Goal: Task Accomplishment & Management: Use online tool/utility

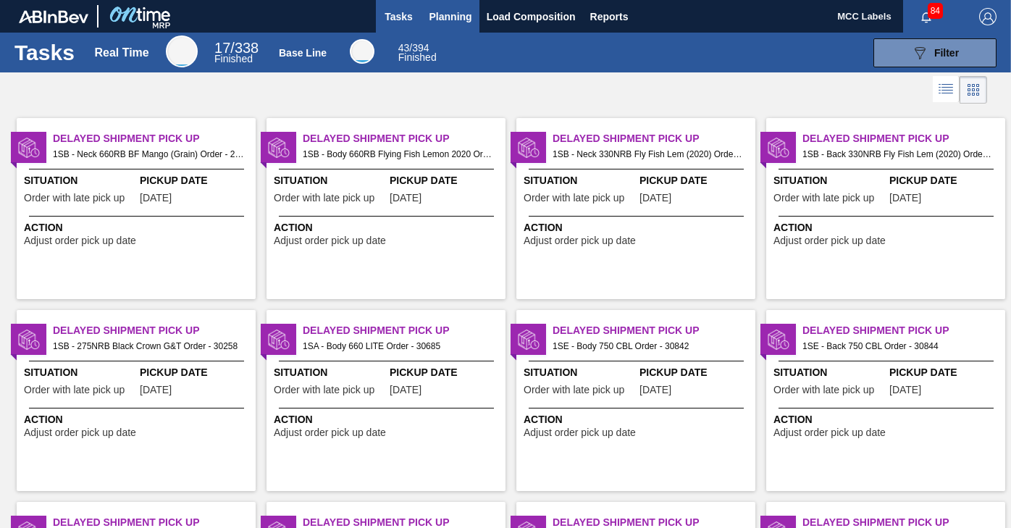
click at [447, 17] on span "Planning" at bounding box center [450, 16] width 43 height 17
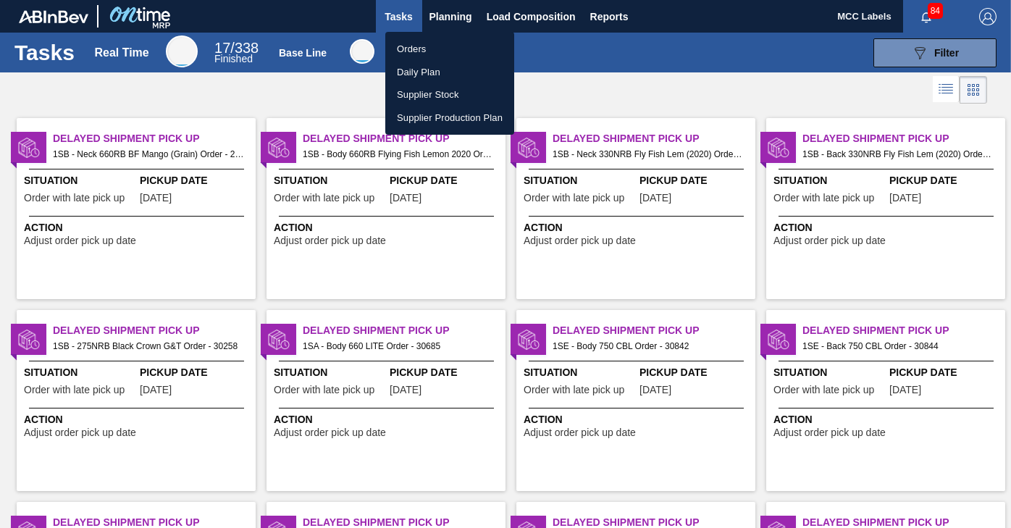
click at [407, 45] on li "Orders" at bounding box center [449, 49] width 129 height 23
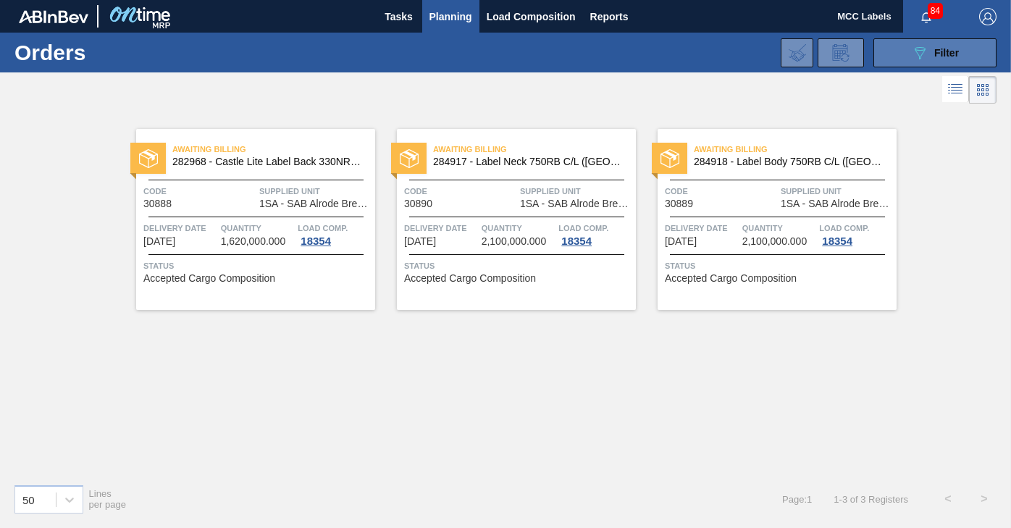
click at [898, 52] on button "089F7B8B-B2A5-4AFE-B5C0-19BA573D28AC Filter" at bounding box center [934, 52] width 123 height 29
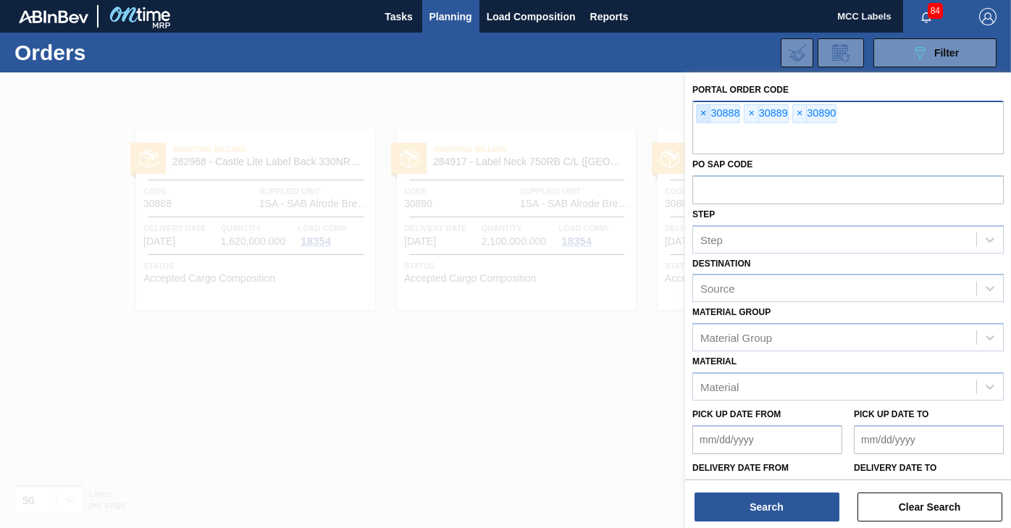
click at [697, 116] on span "×" at bounding box center [703, 113] width 14 height 17
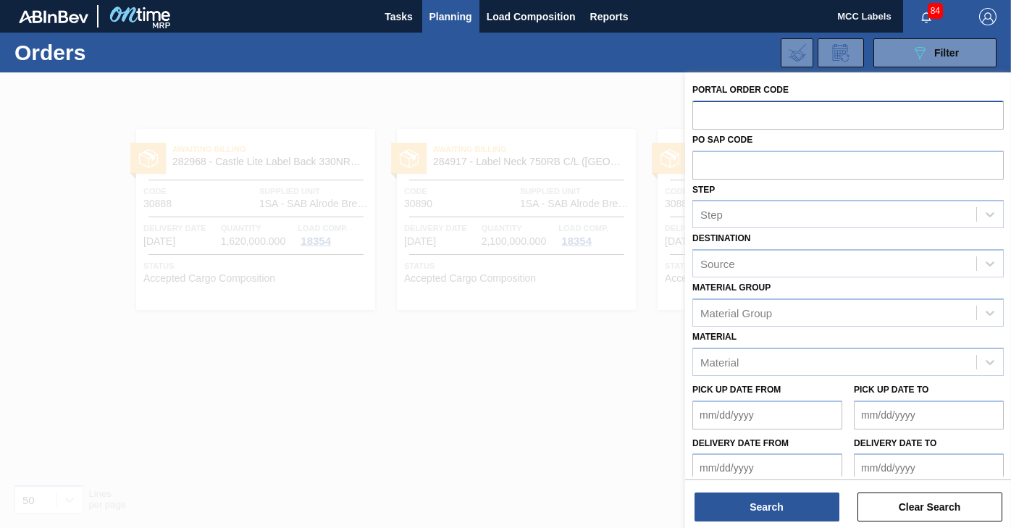
click at [700, 115] on input "text" at bounding box center [847, 115] width 311 height 28
type input "30920"
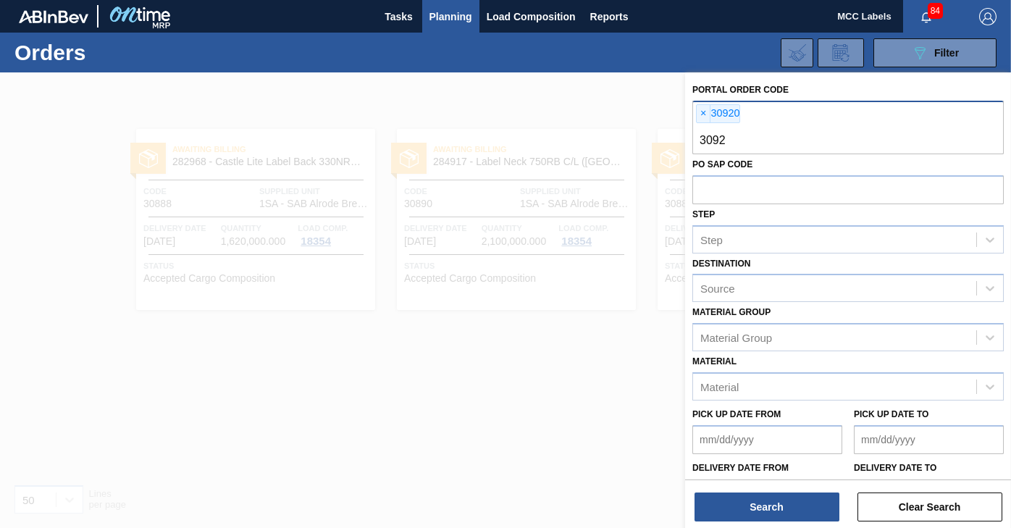
type input "30923"
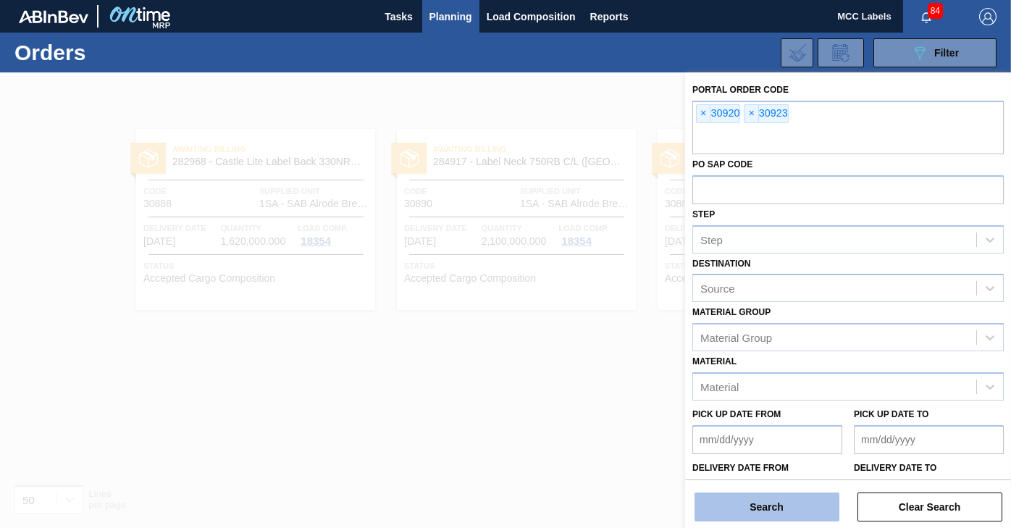
click at [770, 505] on button "Search" at bounding box center [766, 506] width 145 height 29
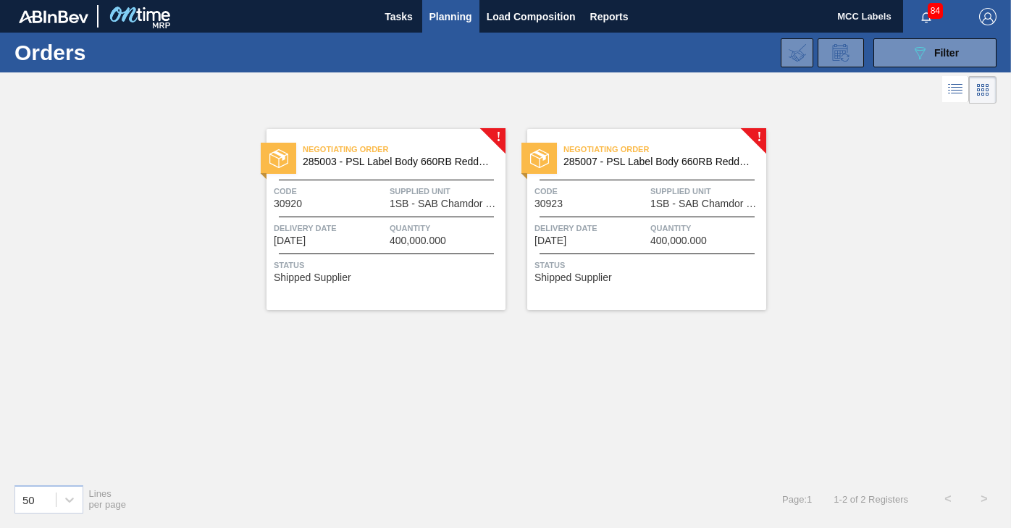
click at [396, 219] on div "Negotiating Order 285003 - PSL Label Body 660RB Redds MXD Vodk&Pine Code 30920 …" at bounding box center [385, 219] width 239 height 181
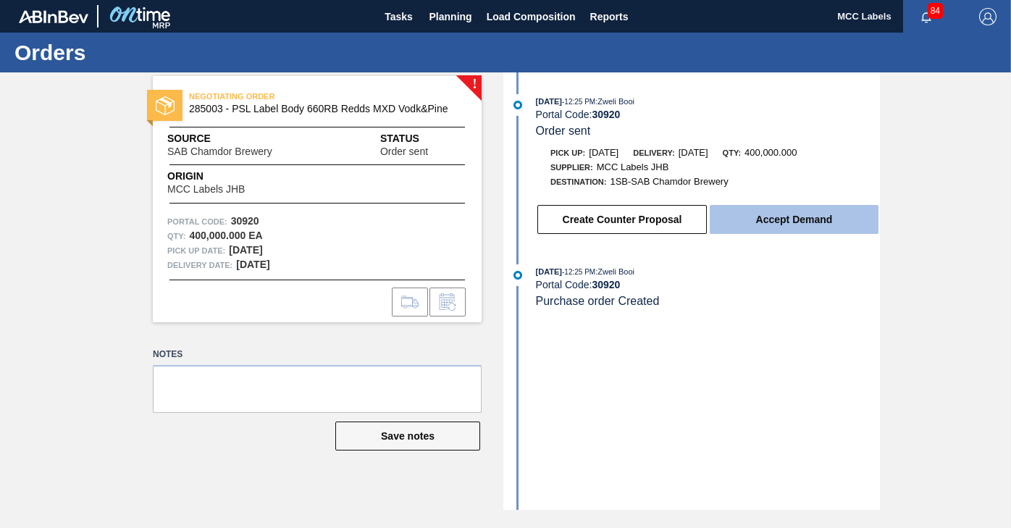
click at [830, 214] on button "Accept Demand" at bounding box center [793, 219] width 169 height 29
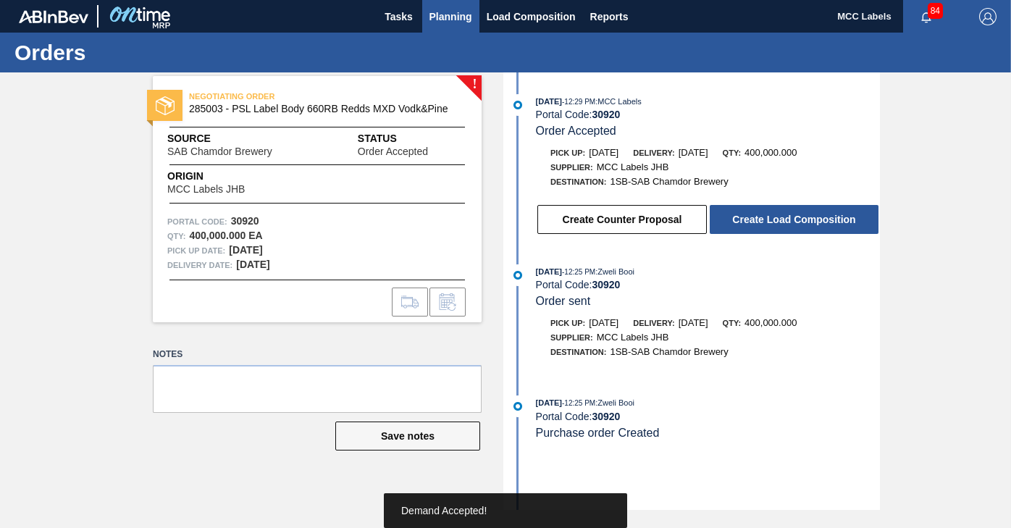
click at [448, 20] on span "Planning" at bounding box center [450, 16] width 43 height 17
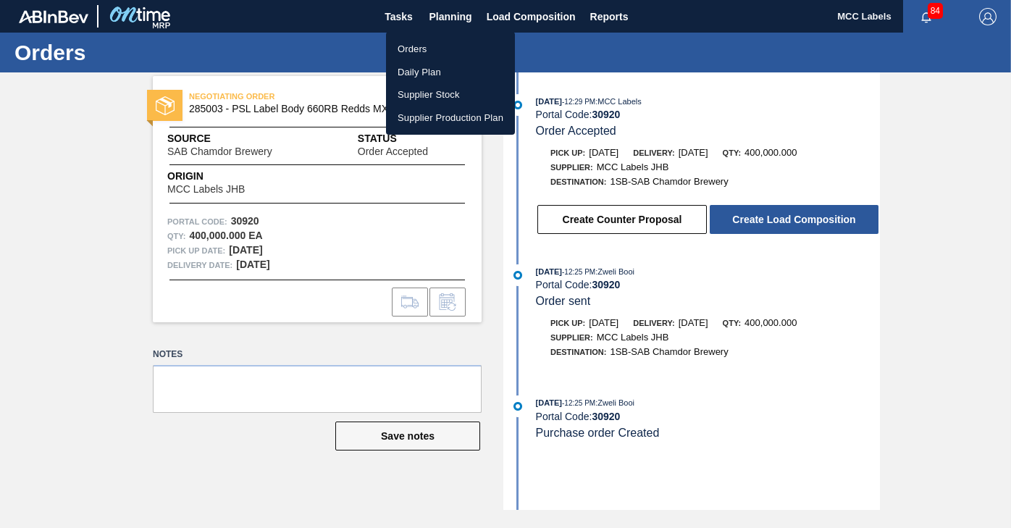
click at [416, 46] on li "Orders" at bounding box center [450, 49] width 129 height 23
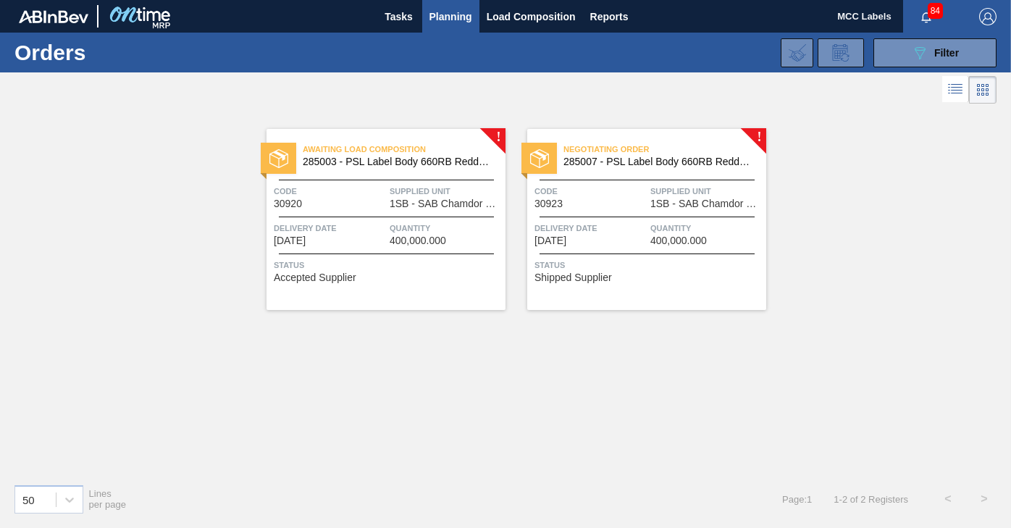
click at [662, 222] on span "Quantity" at bounding box center [706, 228] width 112 height 14
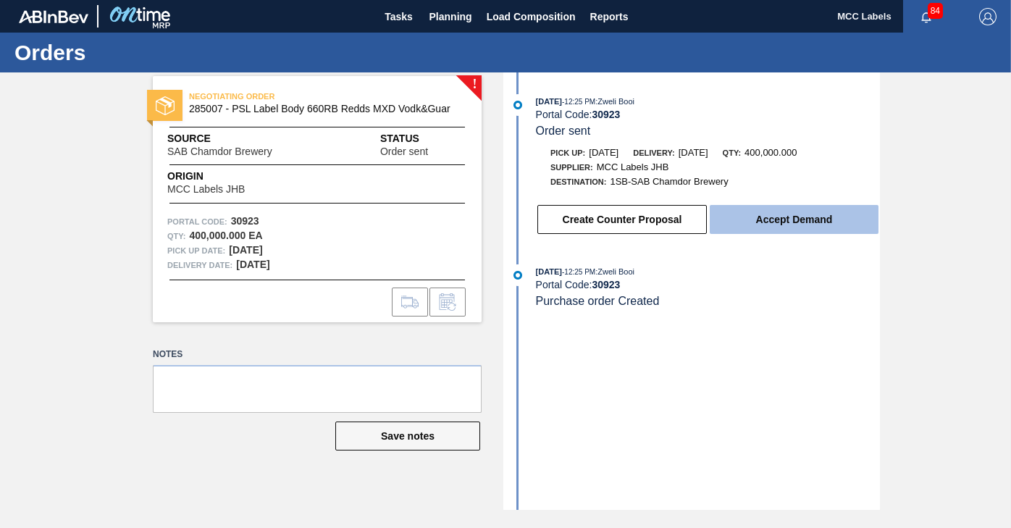
click at [795, 229] on button "Accept Demand" at bounding box center [793, 219] width 169 height 29
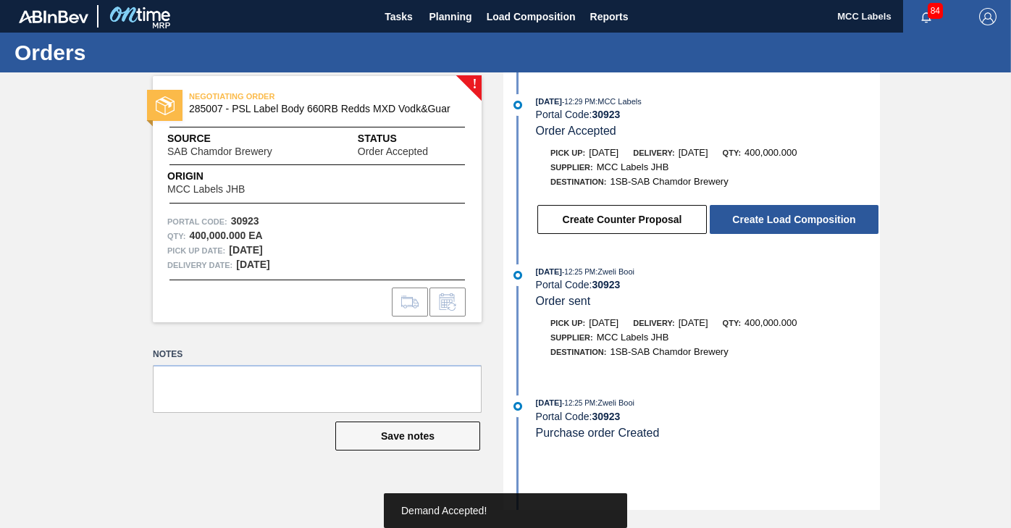
click at [794, 223] on button "Create Load Composition" at bounding box center [793, 219] width 169 height 29
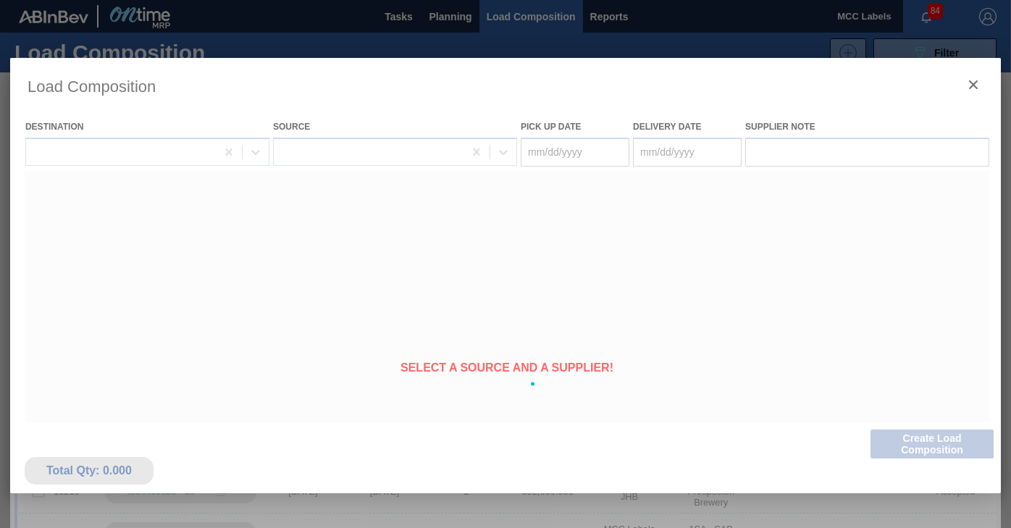
type Date "[DATE]"
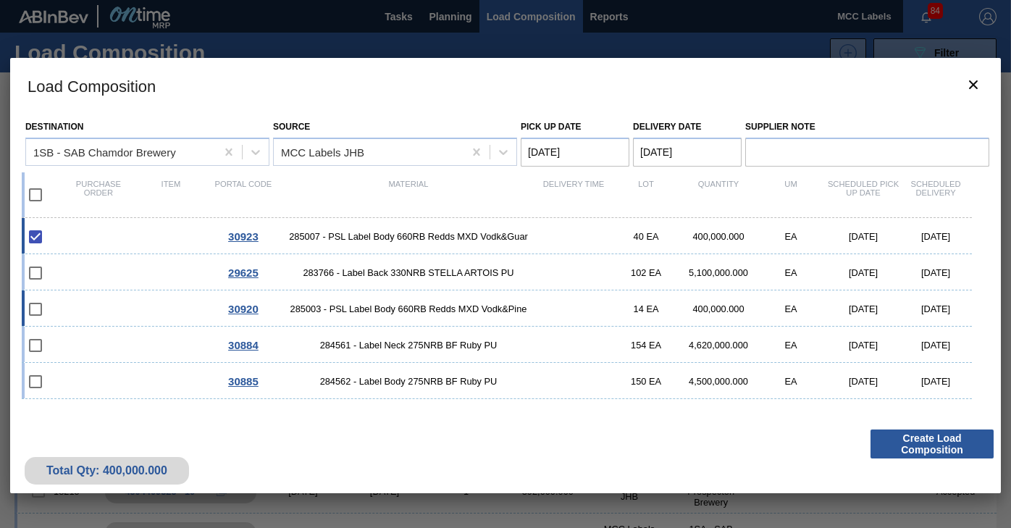
click at [32, 310] on input "checkbox" at bounding box center [35, 309] width 30 height 30
click at [122, 303] on div "30920 285003 - PSL Label Body 660RB Redds MXD Vodk&Pine 14 EA 400,000.000 EA [D…" at bounding box center [497, 308] width 950 height 36
checkbox input "true"
click at [577, 164] on Date "[DATE]" at bounding box center [575, 152] width 109 height 29
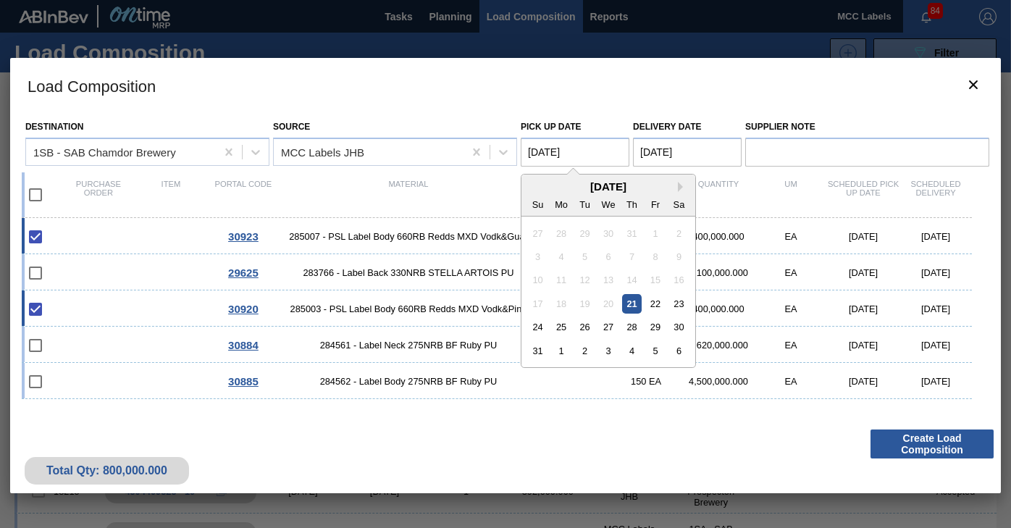
click at [580, 148] on Date "[DATE]" at bounding box center [575, 152] width 109 height 29
click at [656, 304] on div "22" at bounding box center [655, 304] width 20 height 20
type Date "[DATE]"
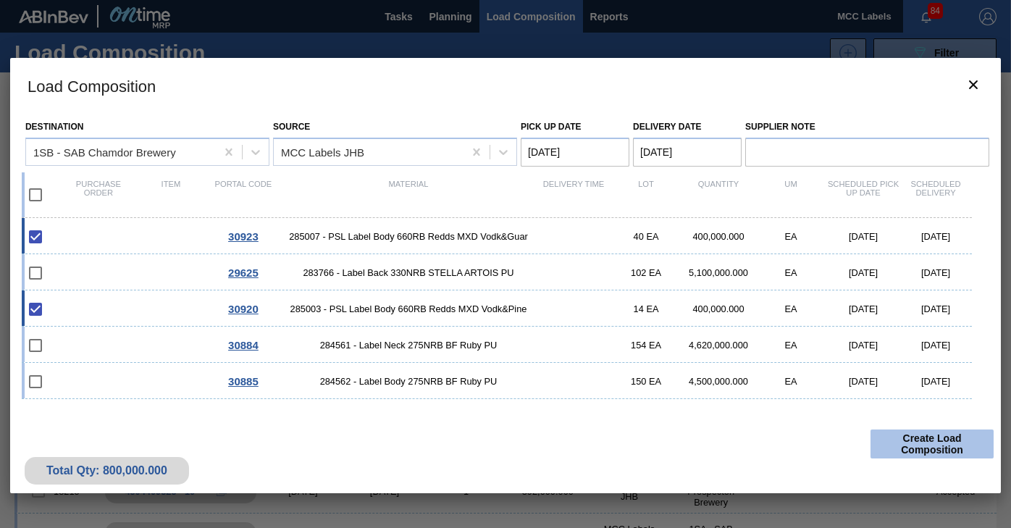
click at [895, 440] on button "Create Load Composition" at bounding box center [931, 443] width 123 height 29
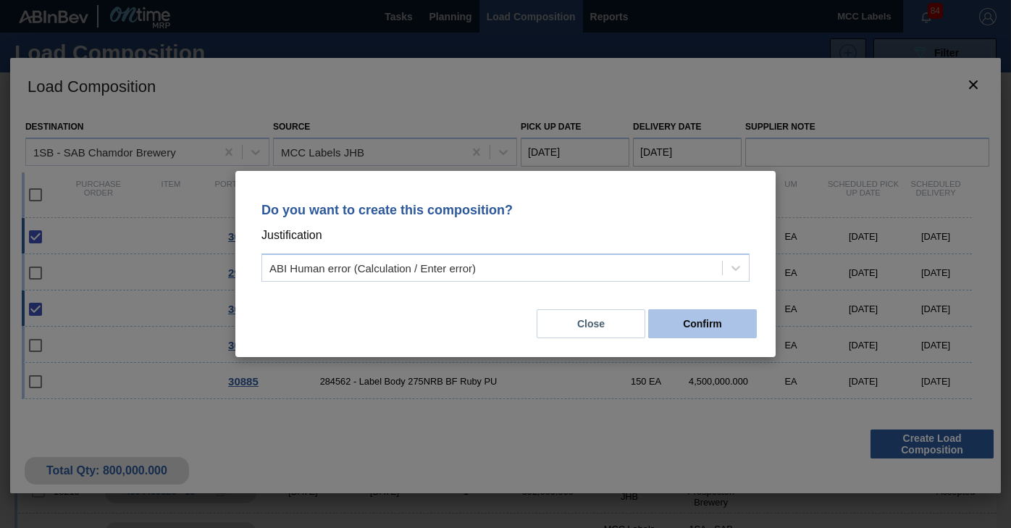
click at [700, 325] on button "Confirm" at bounding box center [702, 323] width 109 height 29
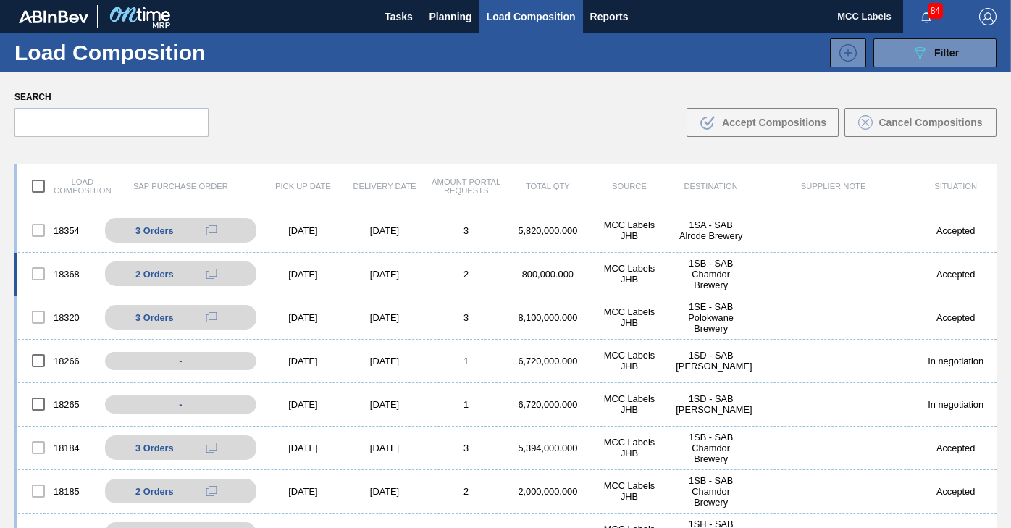
click at [494, 269] on div "2" at bounding box center [466, 274] width 82 height 11
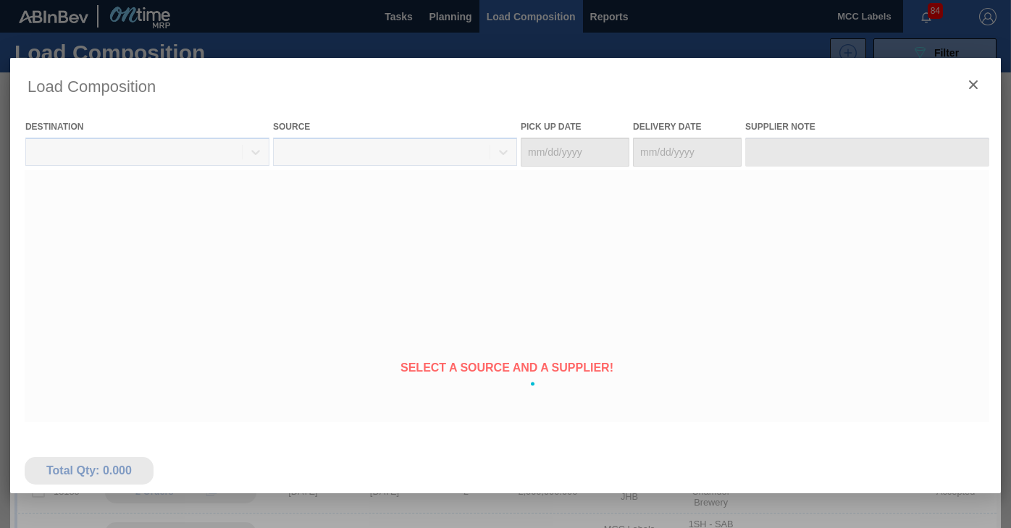
type Date "[DATE]"
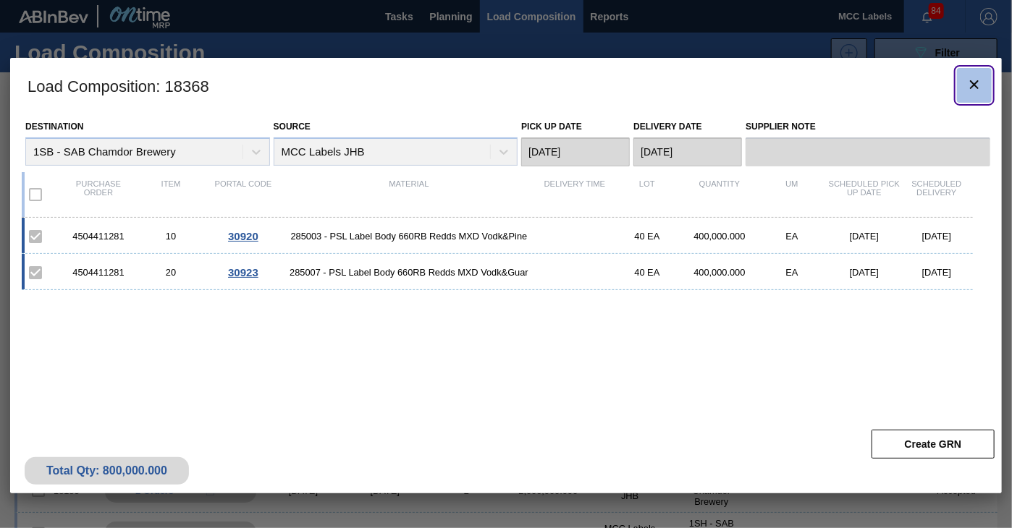
click at [979, 80] on icon "botão de ícone" at bounding box center [974, 84] width 9 height 9
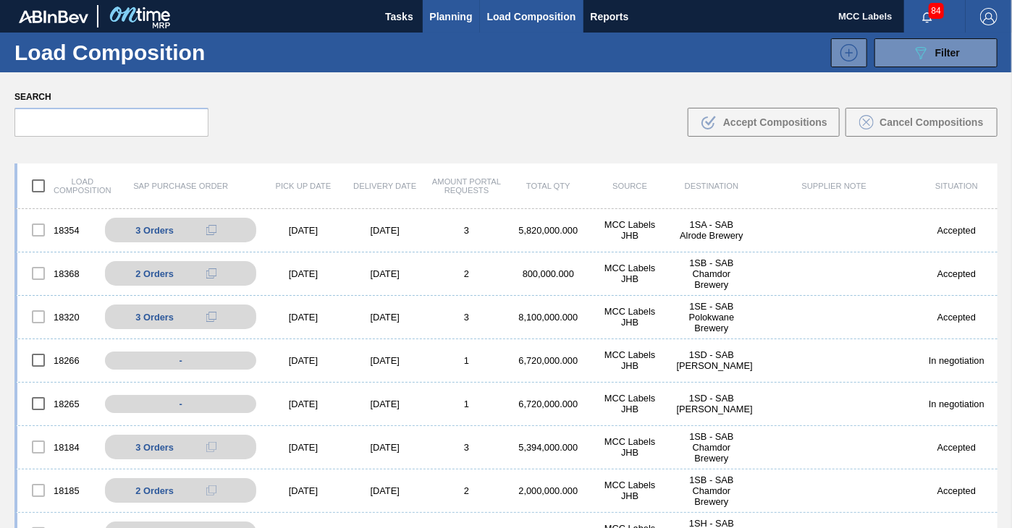
click at [458, 17] on span "Planning" at bounding box center [451, 16] width 43 height 17
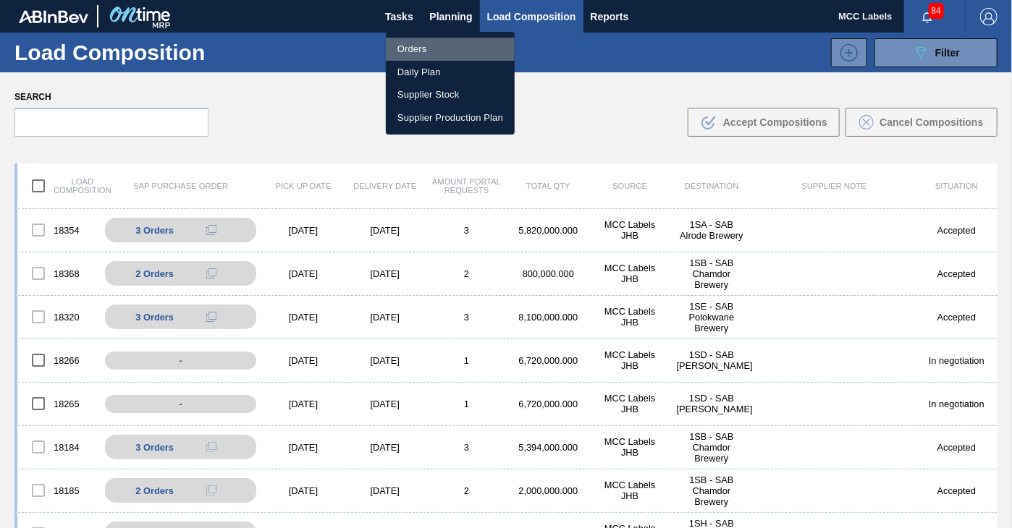
click at [410, 51] on li "Orders" at bounding box center [450, 49] width 129 height 23
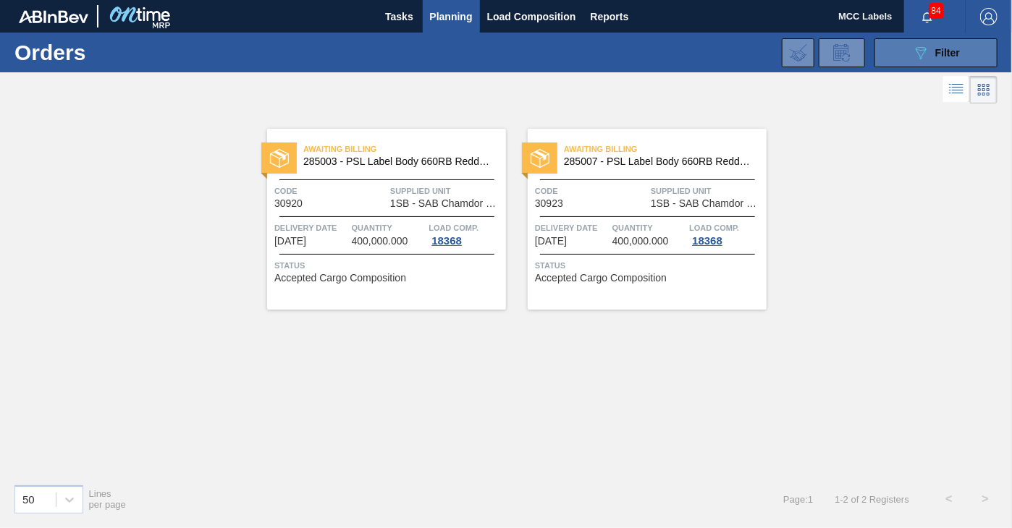
click at [899, 50] on button "089F7B8B-B2A5-4AFE-B5C0-19BA573D28AC Filter" at bounding box center [936, 52] width 123 height 29
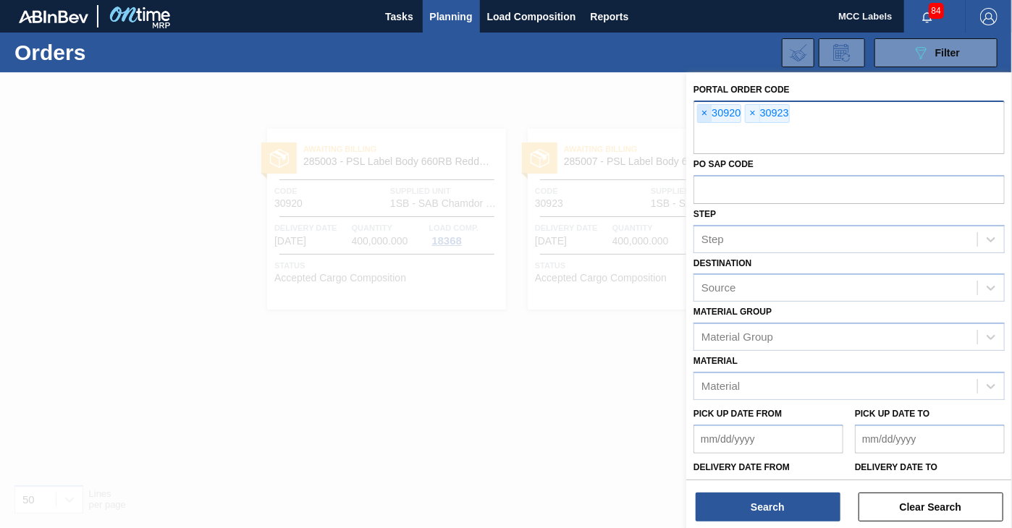
click at [704, 111] on span "×" at bounding box center [705, 113] width 14 height 17
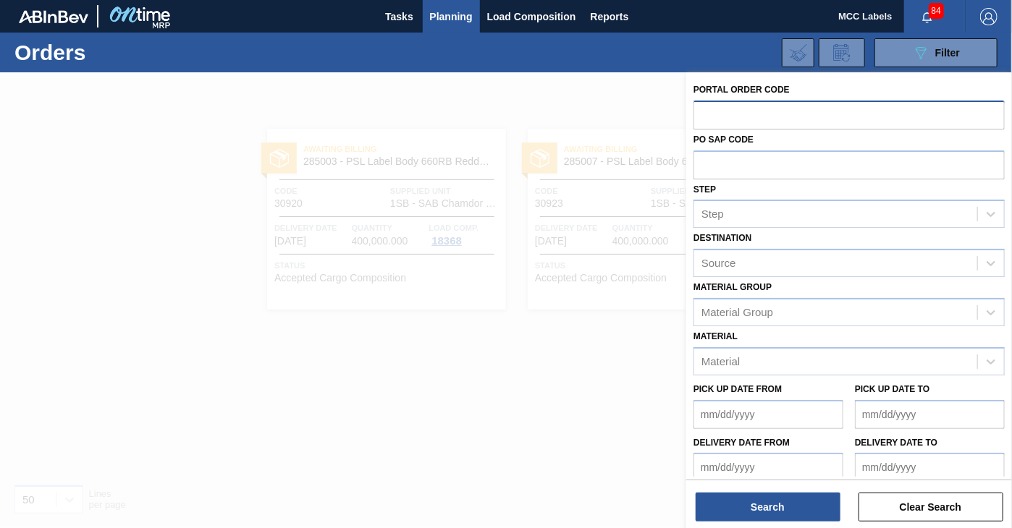
click at [724, 111] on input "text" at bounding box center [849, 115] width 311 height 28
click at [703, 118] on input "text" at bounding box center [847, 115] width 311 height 28
type input "30884"
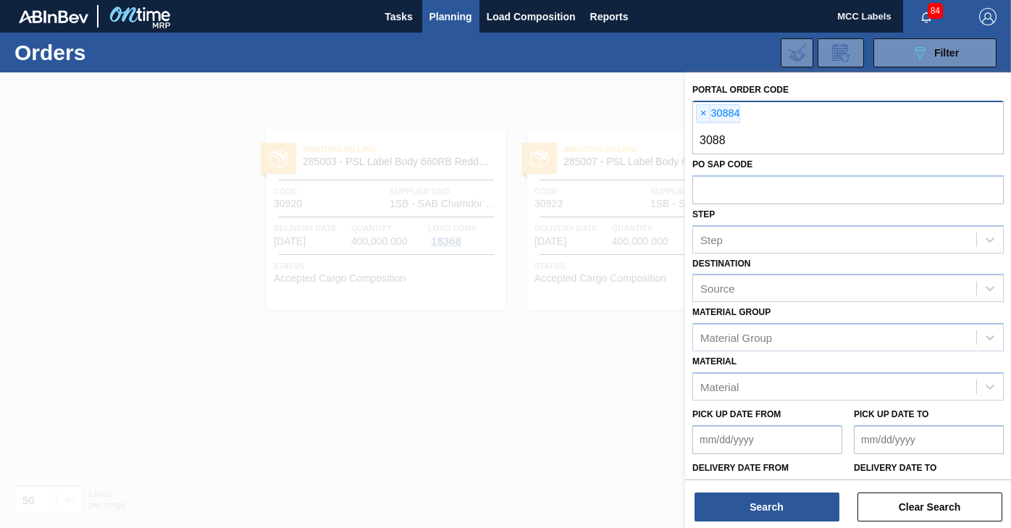
type input "30885"
type input "30932"
type input "30934"
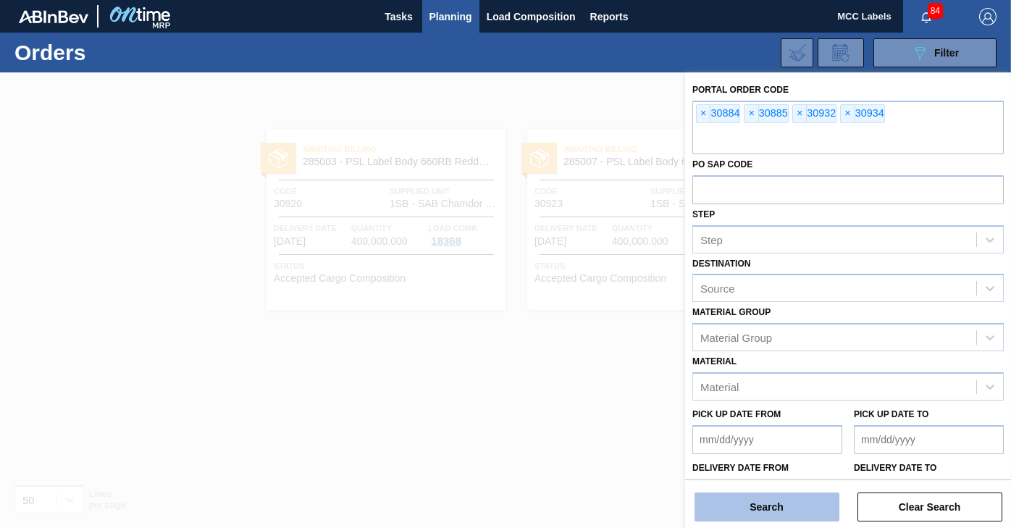
click at [793, 504] on button "Search" at bounding box center [766, 506] width 145 height 29
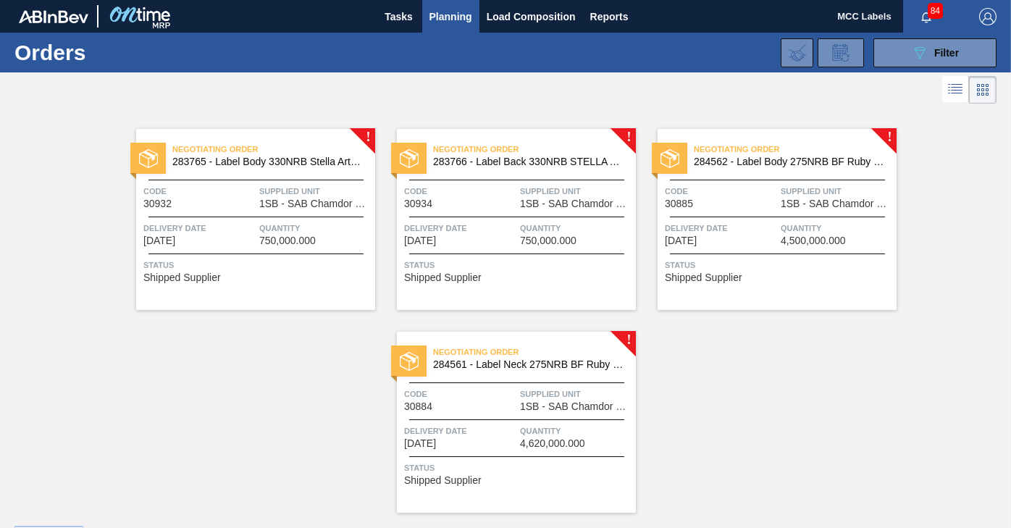
click at [235, 251] on div "Negotiating Order 283765 - Label Body 330NRB Stella Artois Pack U Code 30932 Su…" at bounding box center [255, 219] width 239 height 181
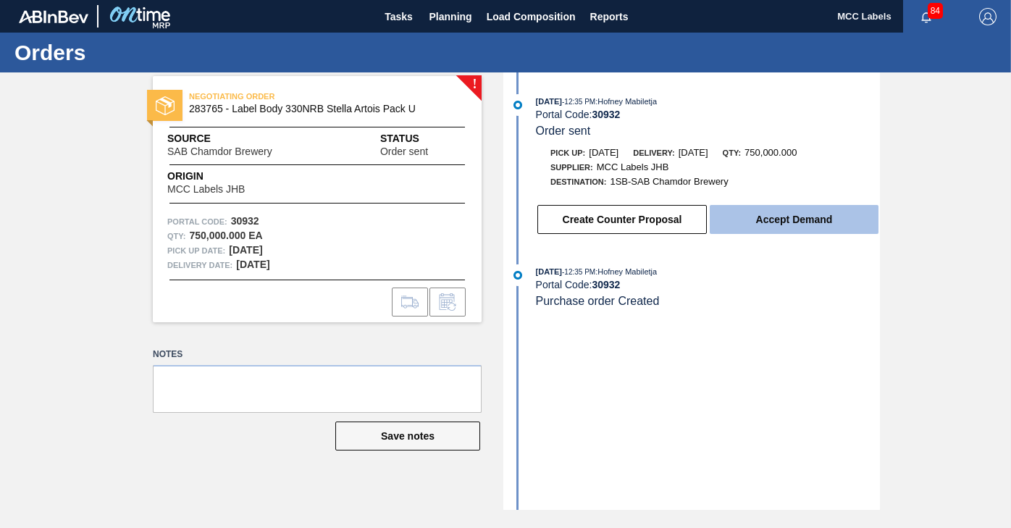
click at [741, 220] on button "Accept Demand" at bounding box center [793, 219] width 169 height 29
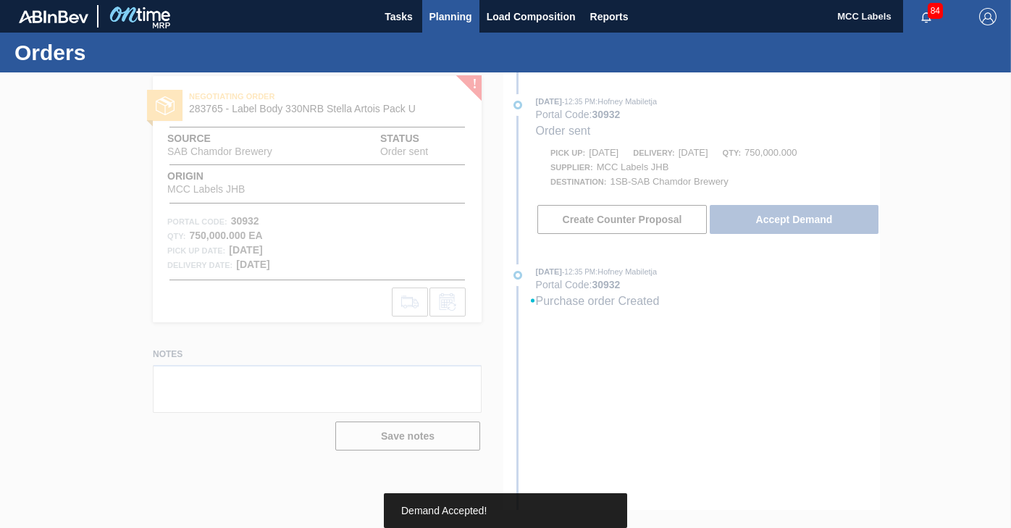
click at [451, 18] on span "Planning" at bounding box center [450, 16] width 43 height 17
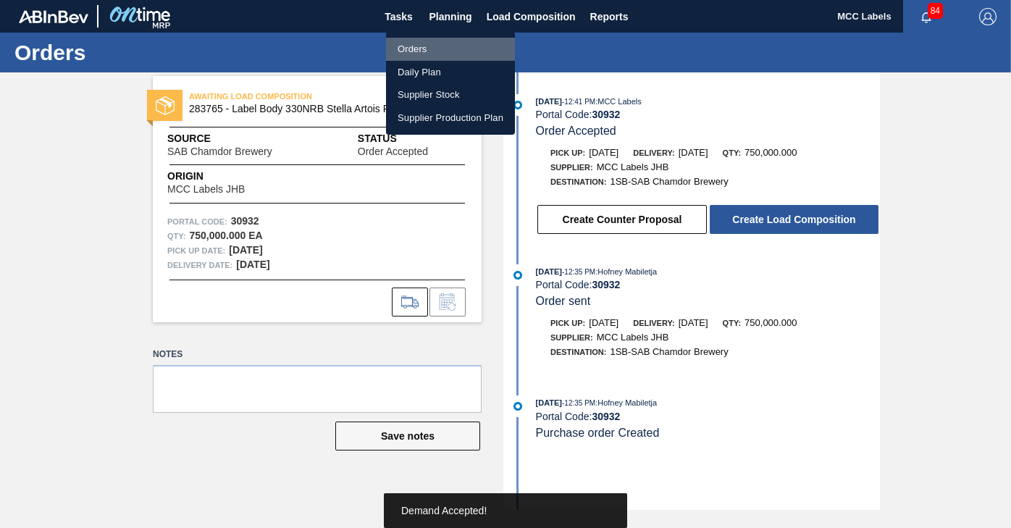
click at [415, 44] on li "Orders" at bounding box center [450, 49] width 129 height 23
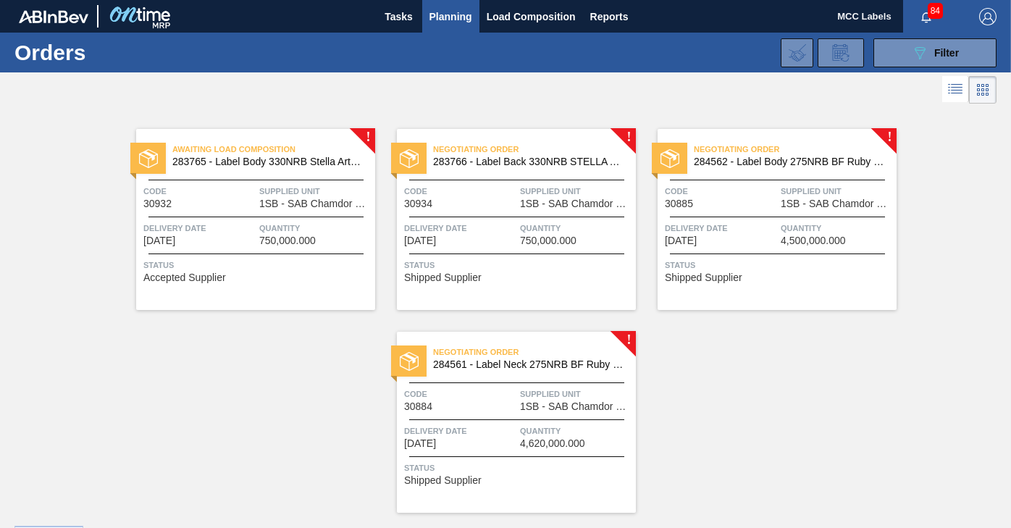
click at [460, 235] on div "Delivery Date [DATE]" at bounding box center [460, 233] width 112 height 25
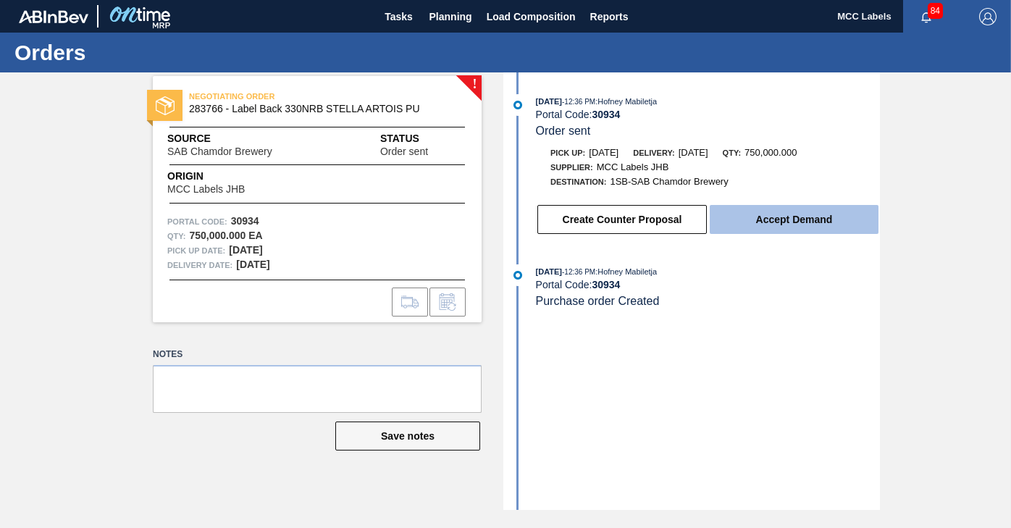
click at [747, 226] on button "Accept Demand" at bounding box center [793, 219] width 169 height 29
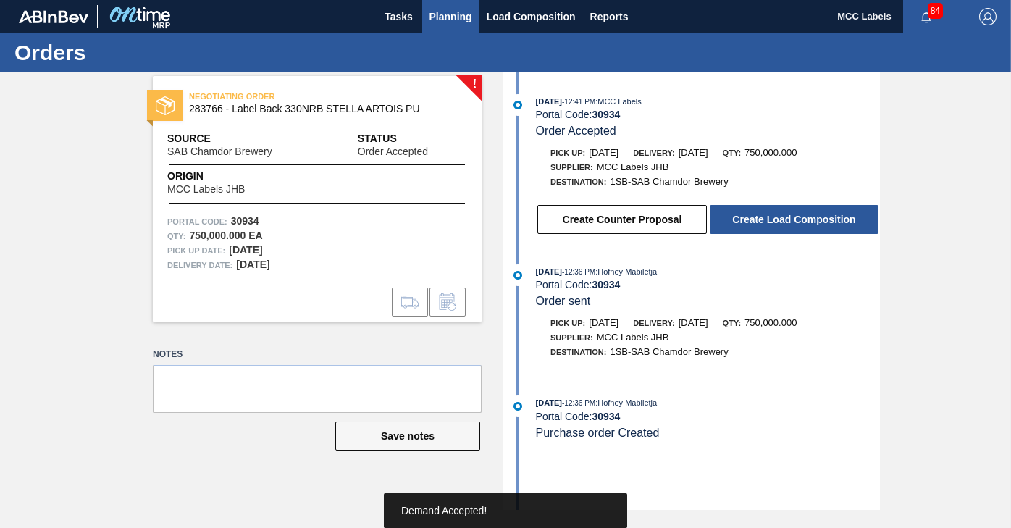
click at [461, 15] on span "Planning" at bounding box center [450, 16] width 43 height 17
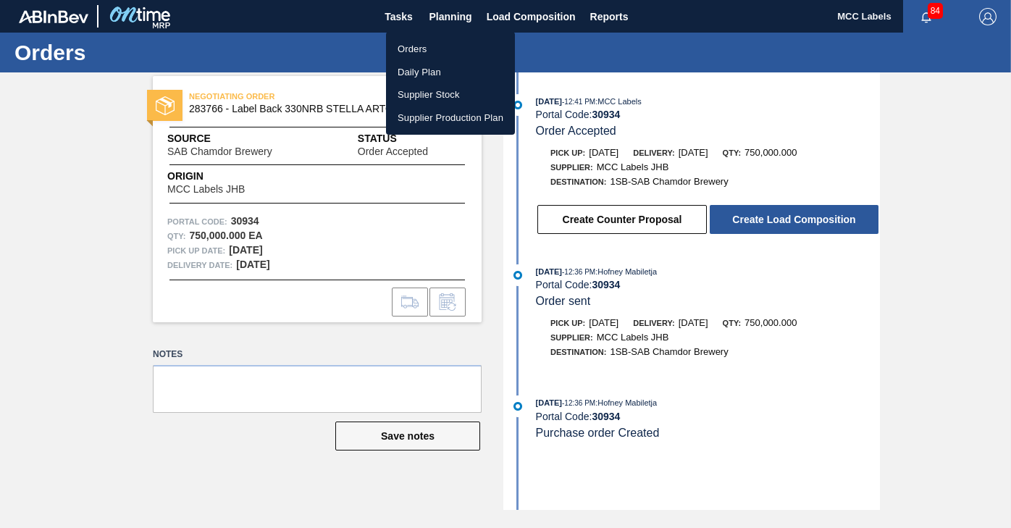
click at [403, 43] on li "Orders" at bounding box center [450, 49] width 129 height 23
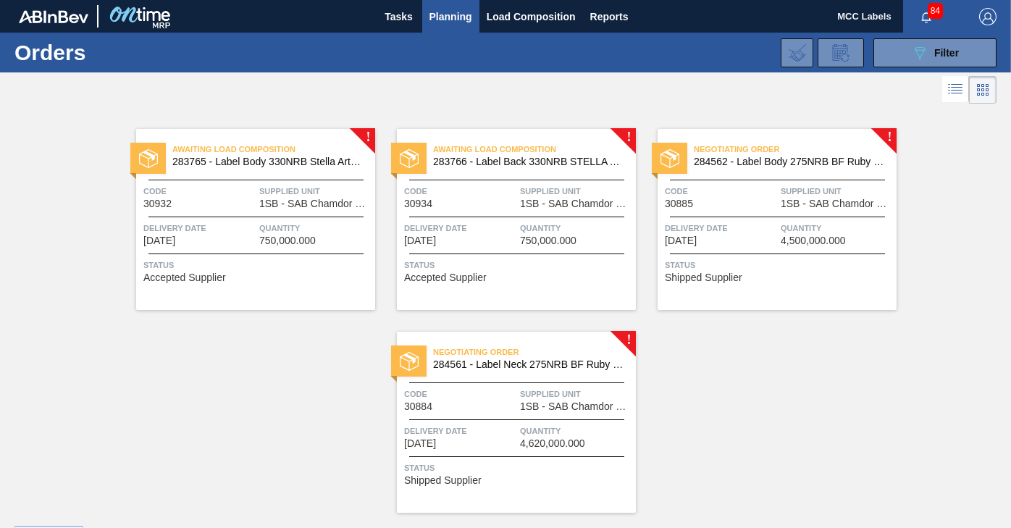
click at [746, 201] on div "Code 30885" at bounding box center [721, 196] width 112 height 25
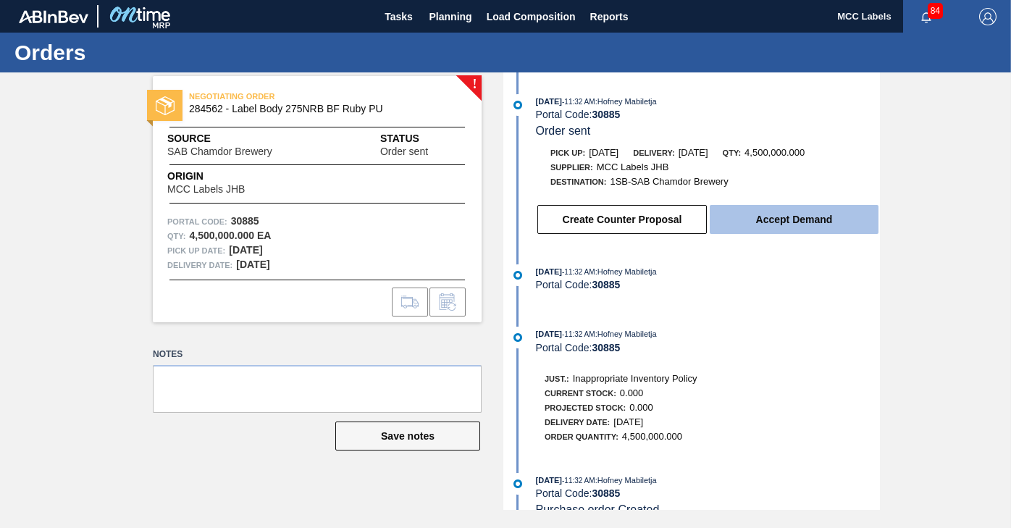
click at [773, 211] on button "Accept Demand" at bounding box center [793, 219] width 169 height 29
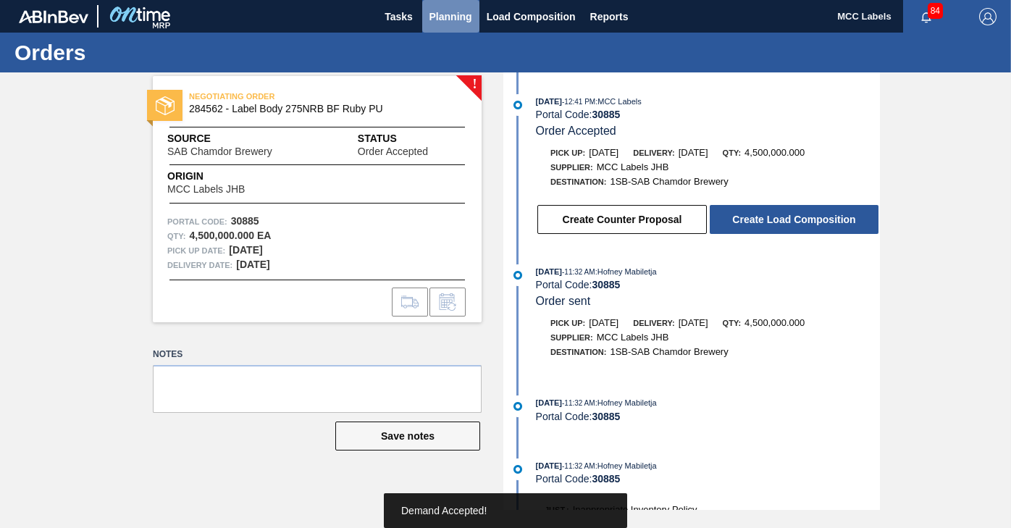
click at [448, 18] on span "Planning" at bounding box center [450, 16] width 43 height 17
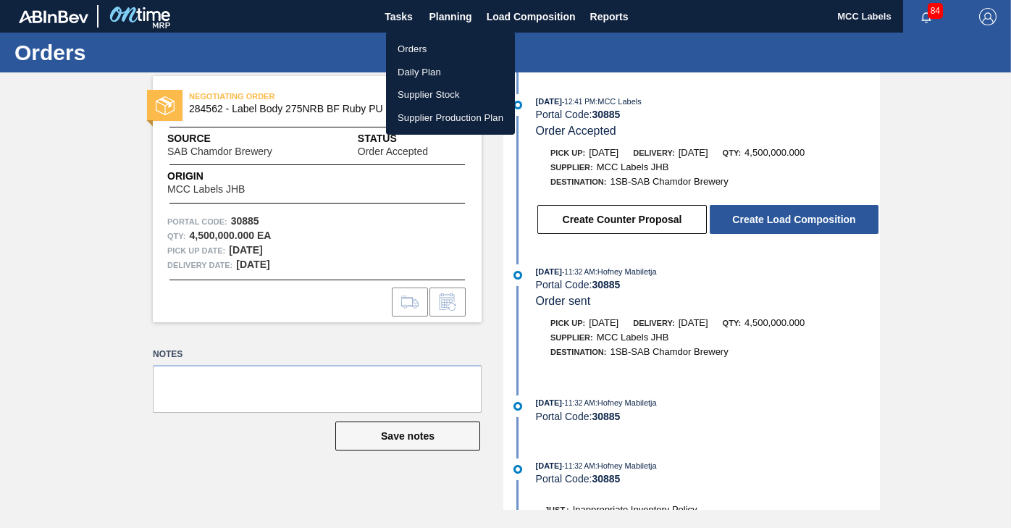
drag, startPoint x: 399, startPoint y: 47, endPoint x: 410, endPoint y: 87, distance: 41.5
click at [400, 47] on li "Orders" at bounding box center [450, 49] width 129 height 23
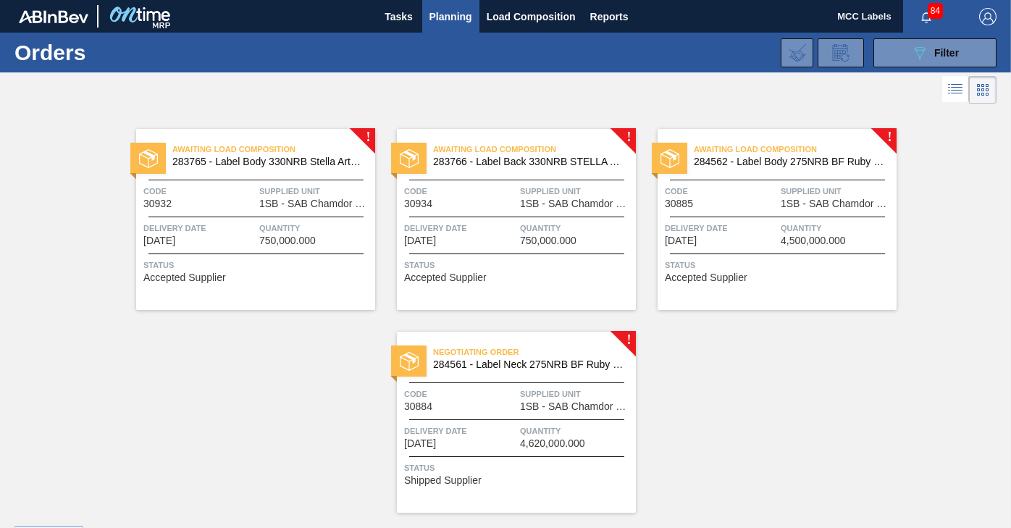
click at [521, 419] on div at bounding box center [516, 419] width 215 height 1
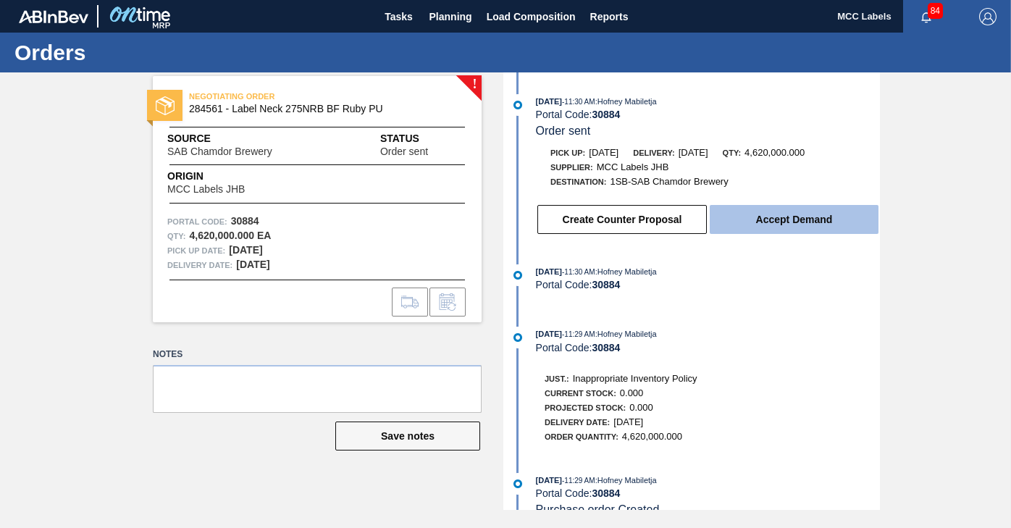
click at [741, 217] on button "Accept Demand" at bounding box center [793, 219] width 169 height 29
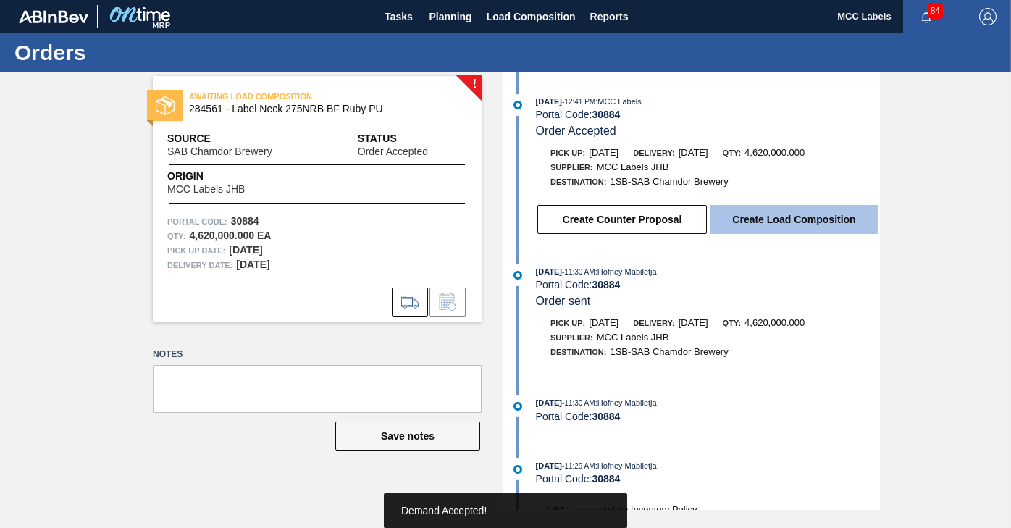
click at [758, 221] on button "Create Load Composition" at bounding box center [793, 219] width 169 height 29
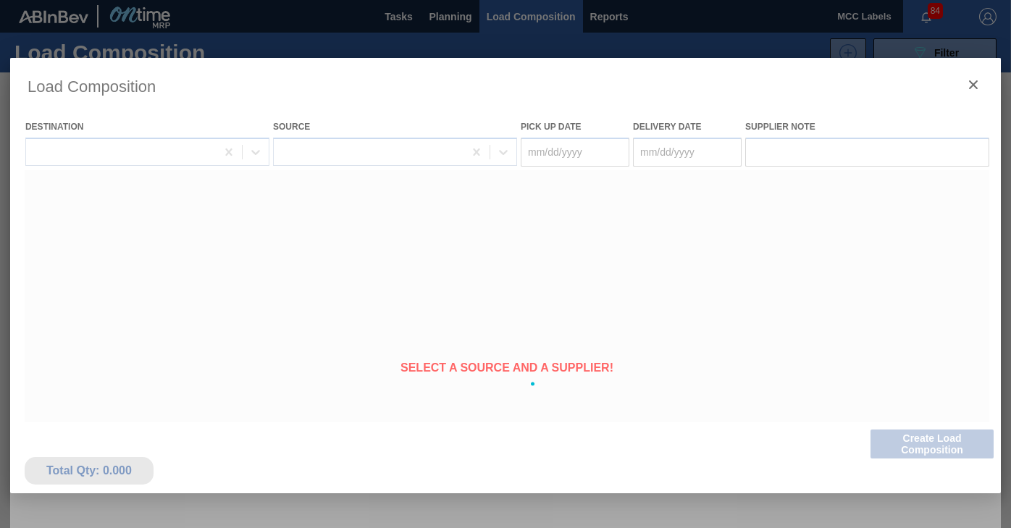
type Date "[DATE]"
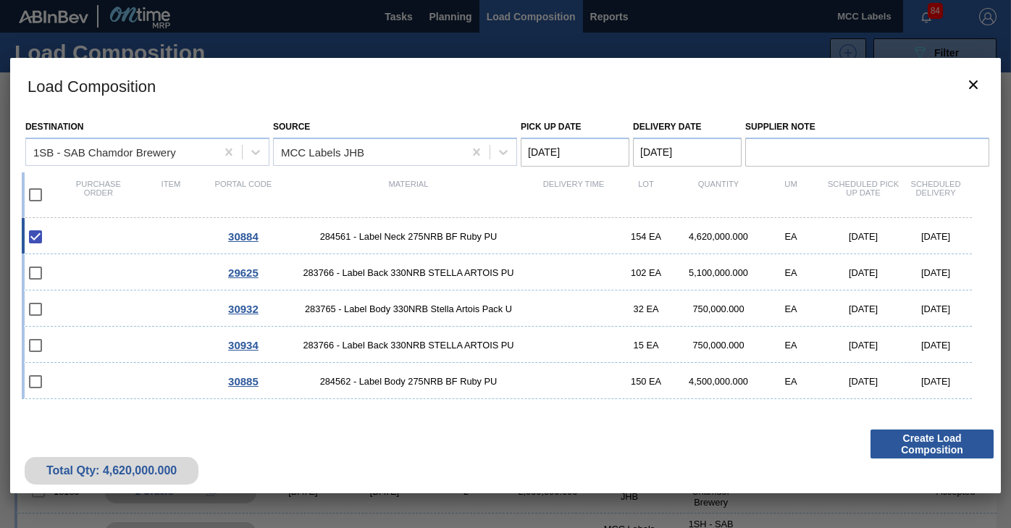
click at [35, 197] on input "checkbox" at bounding box center [35, 195] width 30 height 30
checkbox input "true"
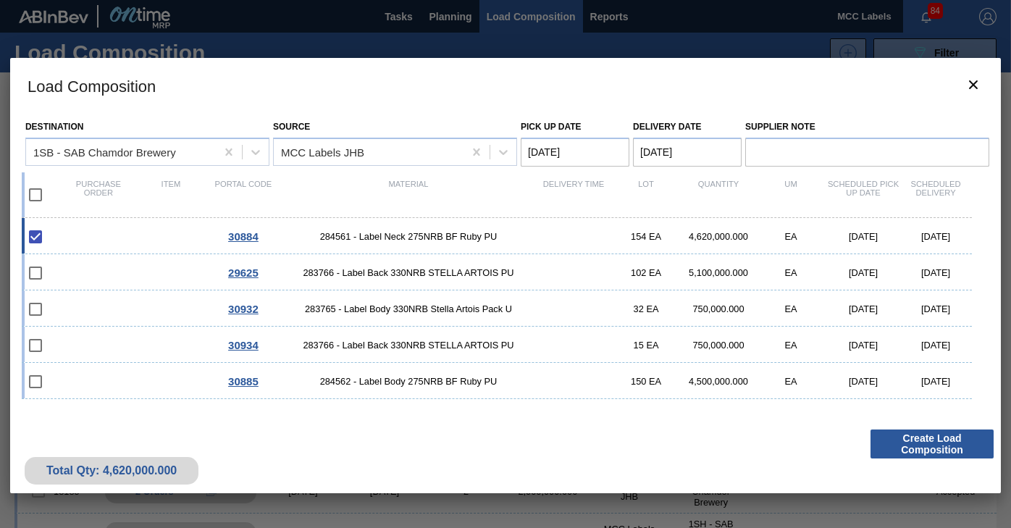
checkbox input "true"
click at [573, 153] on Date "Pick up Date" at bounding box center [575, 152] width 109 height 29
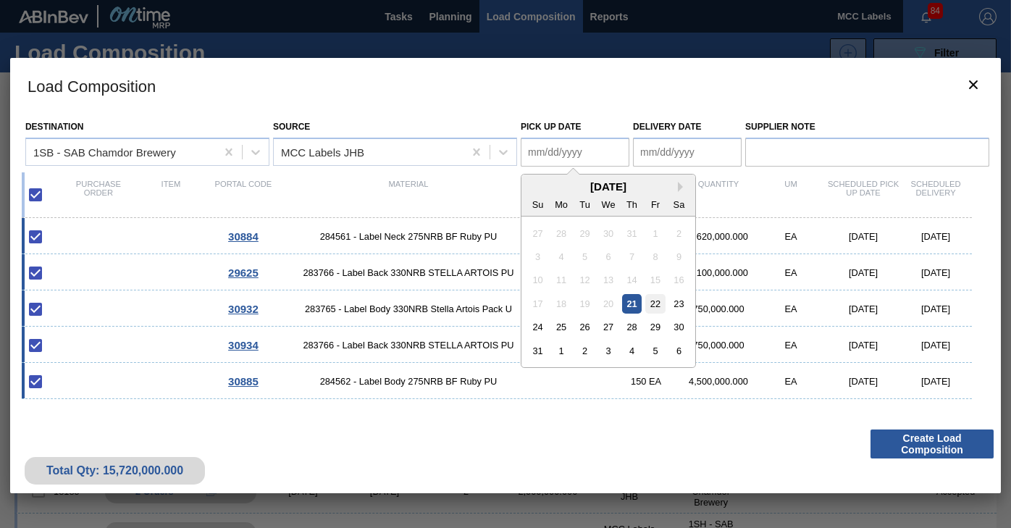
click at [654, 301] on div "22" at bounding box center [655, 304] width 20 height 20
type Date "[DATE]"
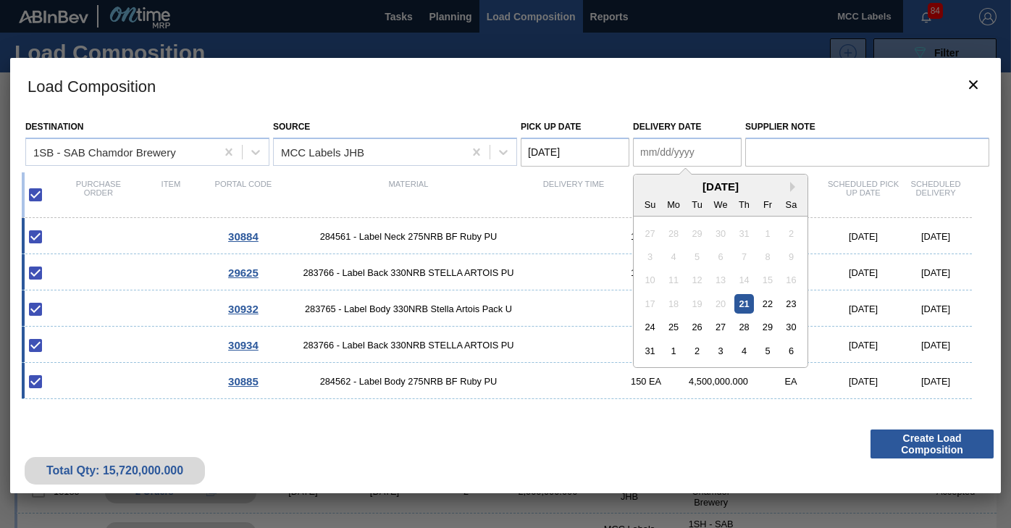
click at [678, 156] on Date "Delivery Date" at bounding box center [687, 152] width 109 height 29
drag, startPoint x: 771, startPoint y: 305, endPoint x: 783, endPoint y: 311, distance: 12.6
click at [774, 305] on div "22" at bounding box center [767, 304] width 20 height 20
type Date "[DATE]"
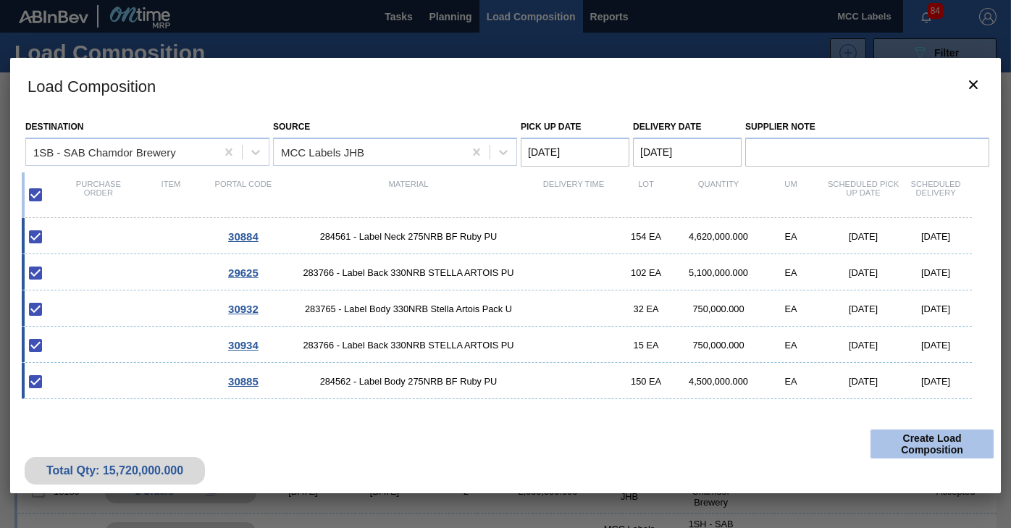
click at [900, 440] on button "Create Load Composition" at bounding box center [931, 443] width 123 height 29
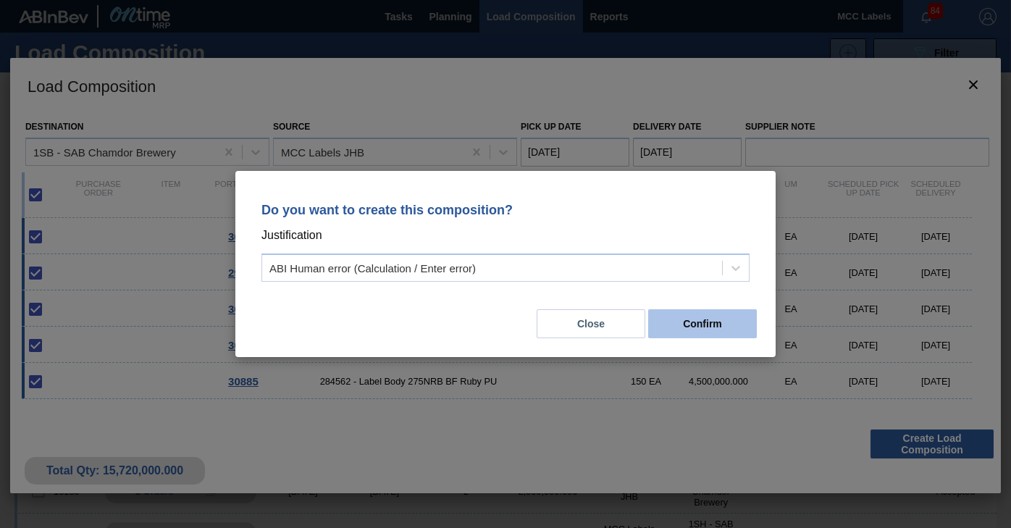
click at [686, 321] on button "Confirm" at bounding box center [702, 323] width 109 height 29
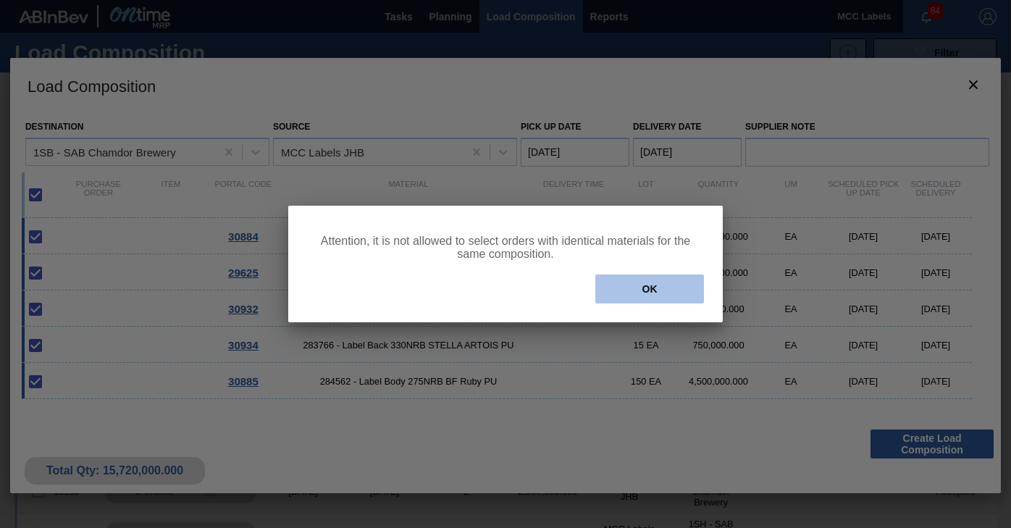
click at [604, 283] on button "OK" at bounding box center [649, 288] width 109 height 29
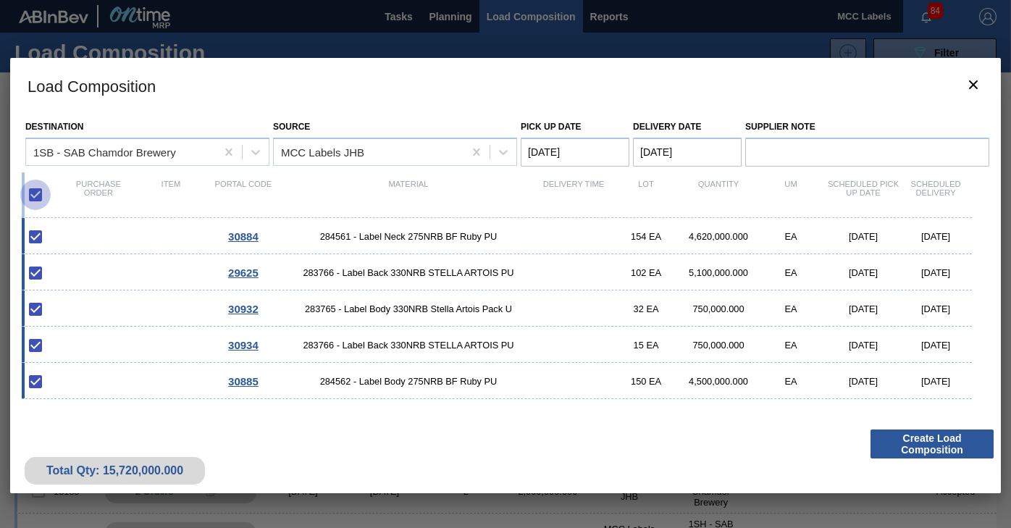
click at [34, 195] on input "checkbox" at bounding box center [35, 195] width 30 height 30
checkbox input "false"
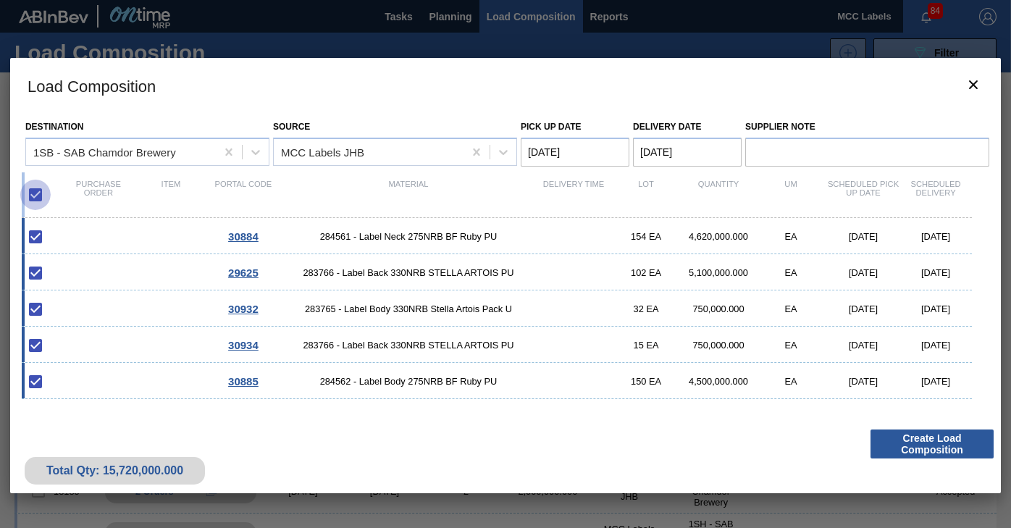
checkbox input "false"
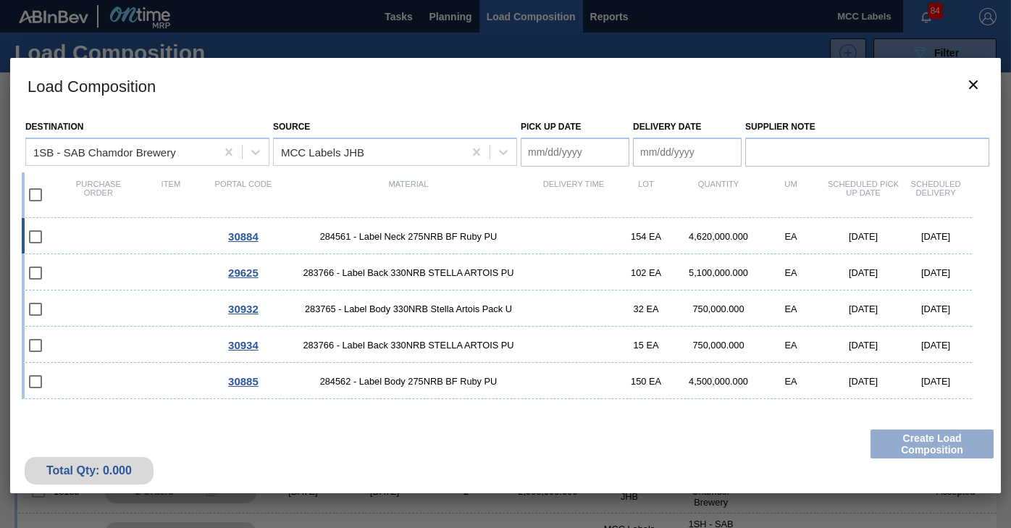
click at [35, 235] on input "checkbox" at bounding box center [35, 237] width 30 height 30
checkbox input "false"
drag, startPoint x: 108, startPoint y: 236, endPoint x: 103, endPoint y: 253, distance: 18.1
click at [107, 238] on div "30884 284561 - Label Neck 275NRB BF Ruby PU 154 EA 4,620,000.000 EA [DATE] [DAT…" at bounding box center [497, 236] width 950 height 36
type Date "[DATE]"
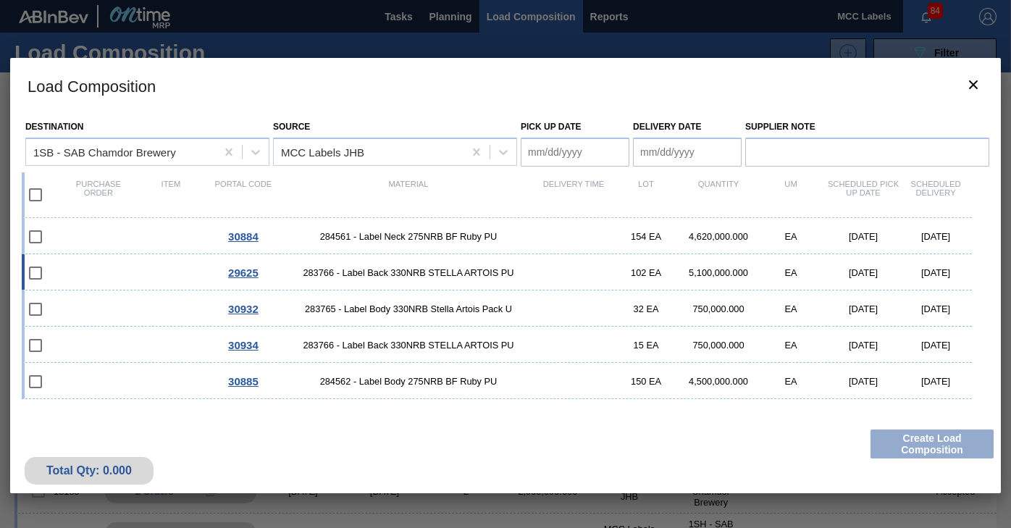
type Date "[DATE]"
checkbox input "true"
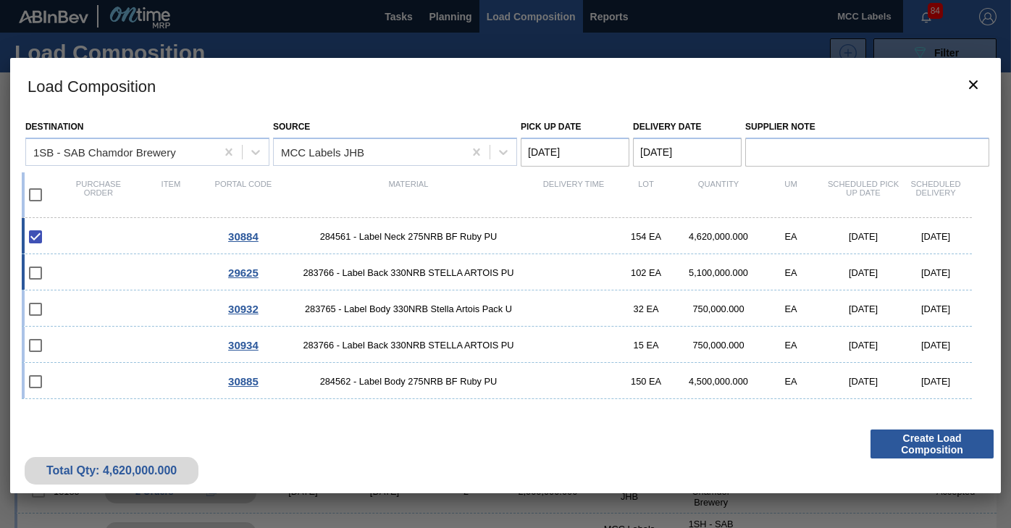
click at [103, 264] on div "29625 283766 - Label Back 330NRB STELLA ARTOIS PU 102 EA 5,100,000.000 EA [DATE…" at bounding box center [497, 272] width 950 height 36
checkbox input "true"
click at [107, 270] on div "29625 283766 - Label Back 330NRB STELLA ARTOIS PU 102 EA 5,100,000.000 EA [DATE…" at bounding box center [497, 272] width 950 height 36
type Date "[DATE]"
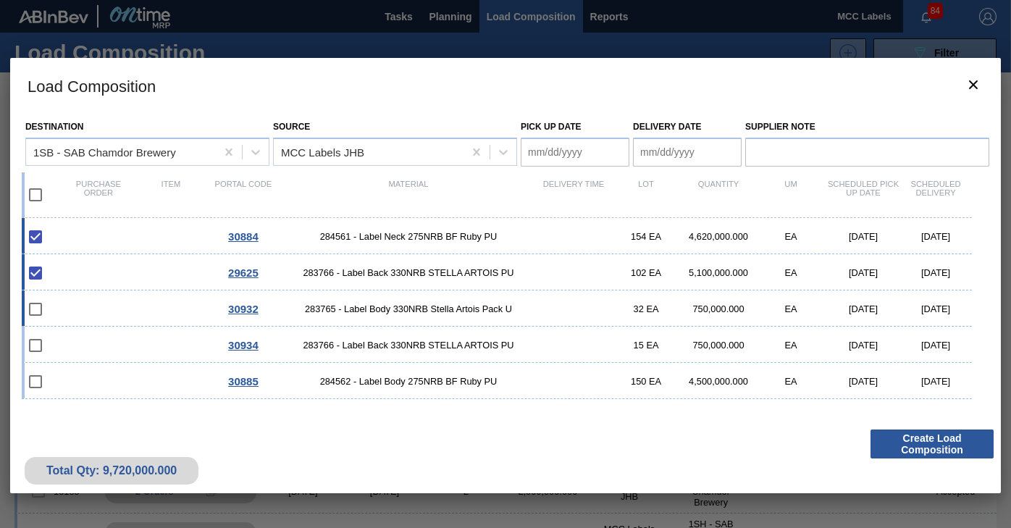
checkbox input "false"
click at [117, 333] on div "30934 283766 - Label Back 330NRB STELLA ARTOIS PU 15 EA 750,000.000 EA [DATE] […" at bounding box center [497, 344] width 950 height 36
checkbox input "true"
click at [161, 373] on div "30885 284562 - Label Body 275NRB BF Ruby PU 150 EA 4,500,000.000 EA [DATE] [DAT…" at bounding box center [497, 381] width 950 height 36
click at [115, 386] on div "30885 284562 - Label Body 275NRB BF Ruby PU 150 EA 4,500,000.000 EA [DATE] [DAT…" at bounding box center [497, 381] width 950 height 36
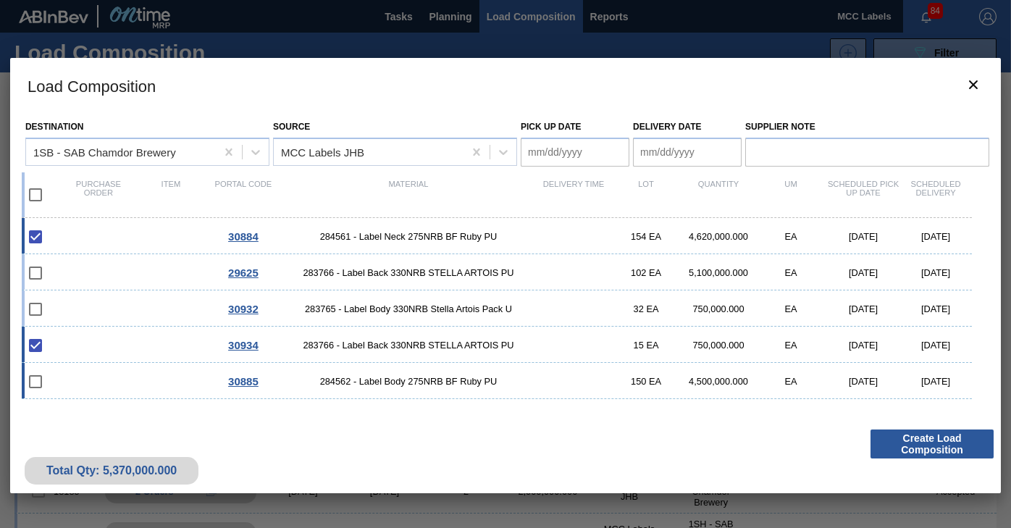
click at [93, 379] on div "30885 284562 - Label Body 275NRB BF Ruby PU 150 EA 4,500,000.000 EA [DATE] [DAT…" at bounding box center [497, 381] width 950 height 36
checkbox input "true"
click at [126, 300] on div "30932 283765 - Label Body 330NRB Stella Artois Pack U 32 EA 750,000.000 EA [DAT…" at bounding box center [497, 308] width 950 height 36
checkbox input "true"
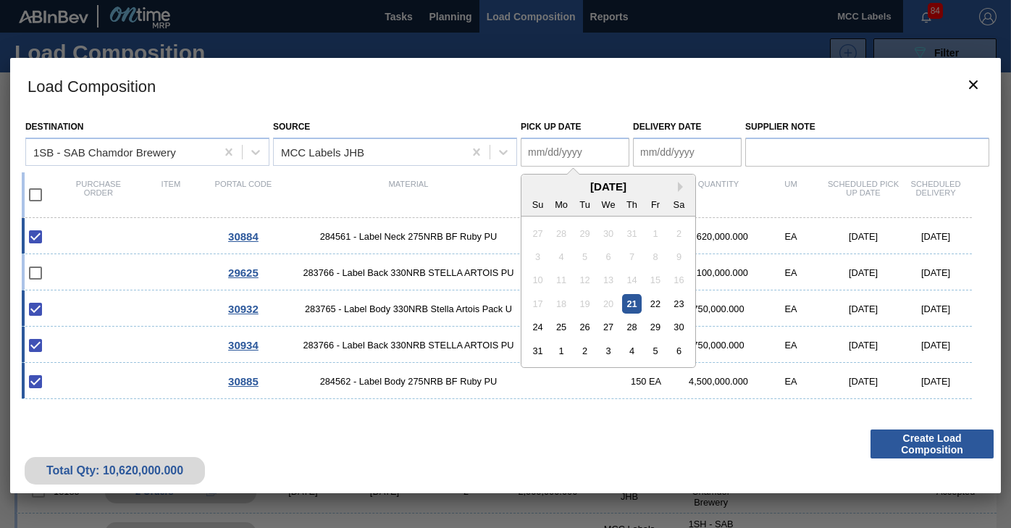
click at [569, 155] on Date "Pick up Date" at bounding box center [575, 152] width 109 height 29
click at [654, 302] on div "22" at bounding box center [655, 304] width 20 height 20
type Date "[DATE]"
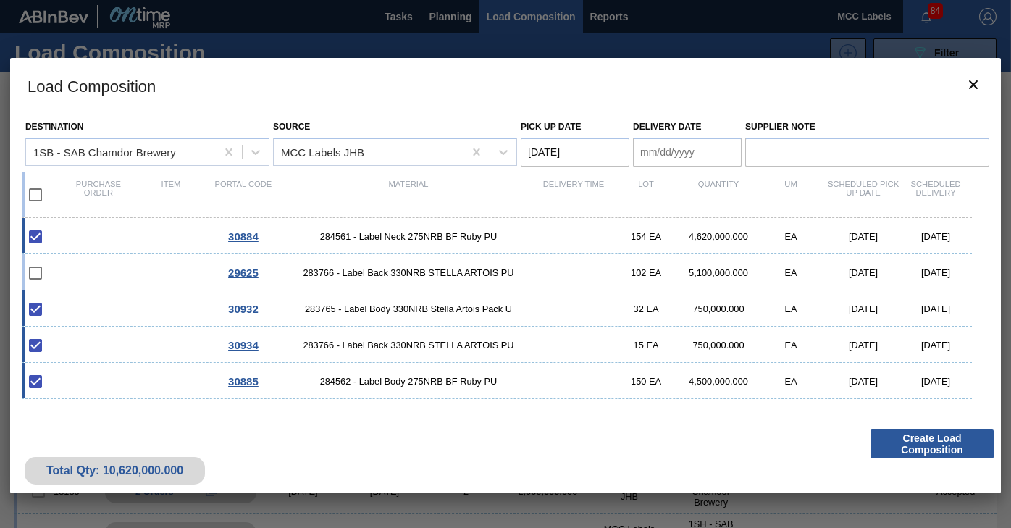
click at [656, 154] on Date "Delivery Date" at bounding box center [687, 152] width 109 height 29
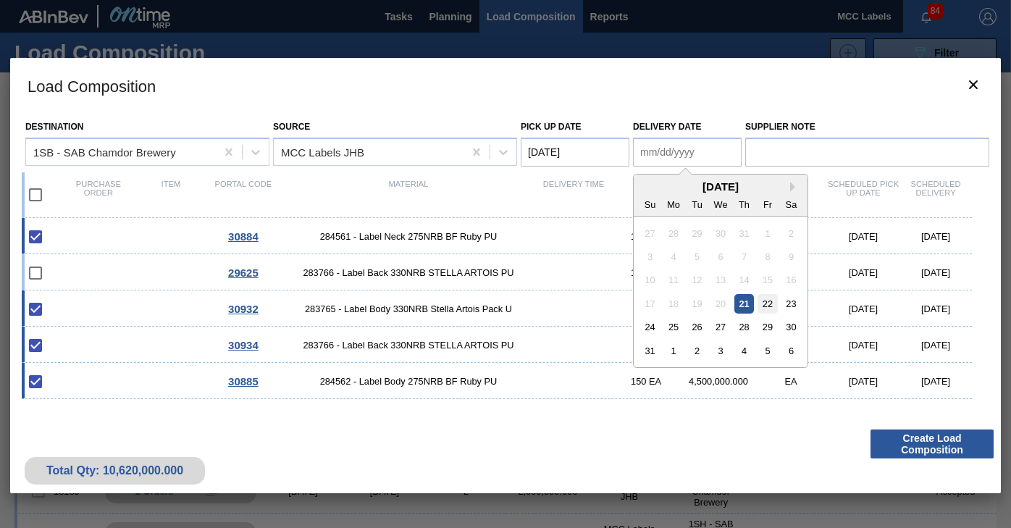
click at [762, 302] on div "22" at bounding box center [767, 304] width 20 height 20
type Date "[DATE]"
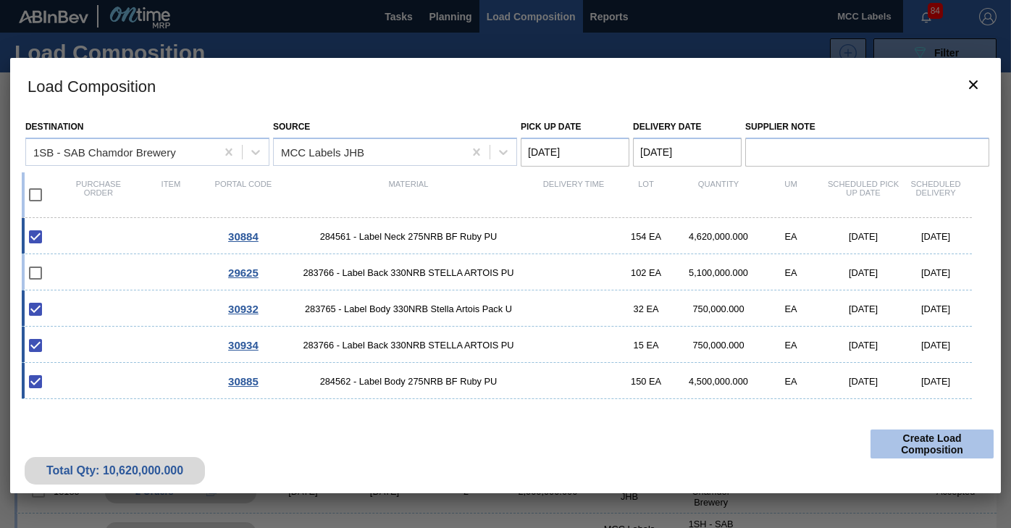
click at [905, 437] on button "Create Load Composition" at bounding box center [931, 443] width 123 height 29
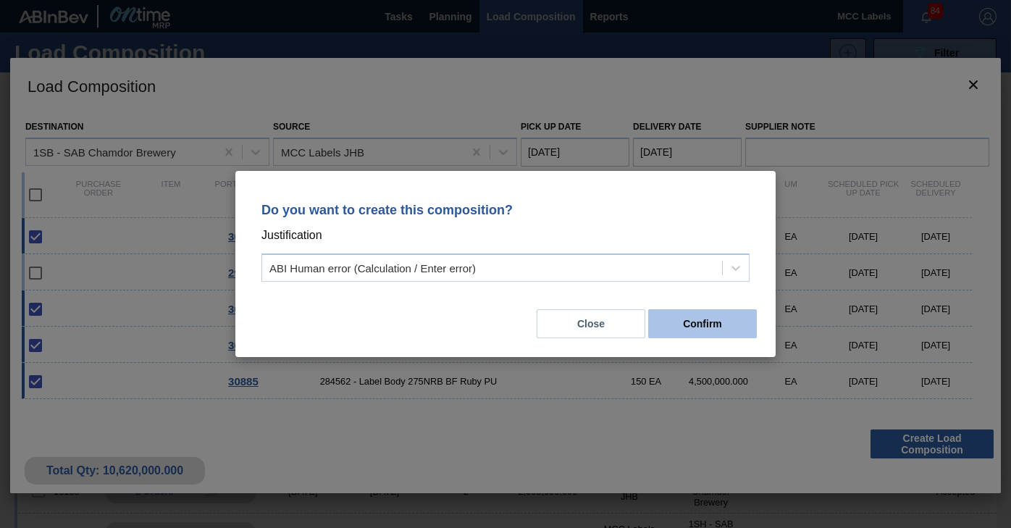
click at [694, 327] on button "Confirm" at bounding box center [702, 323] width 109 height 29
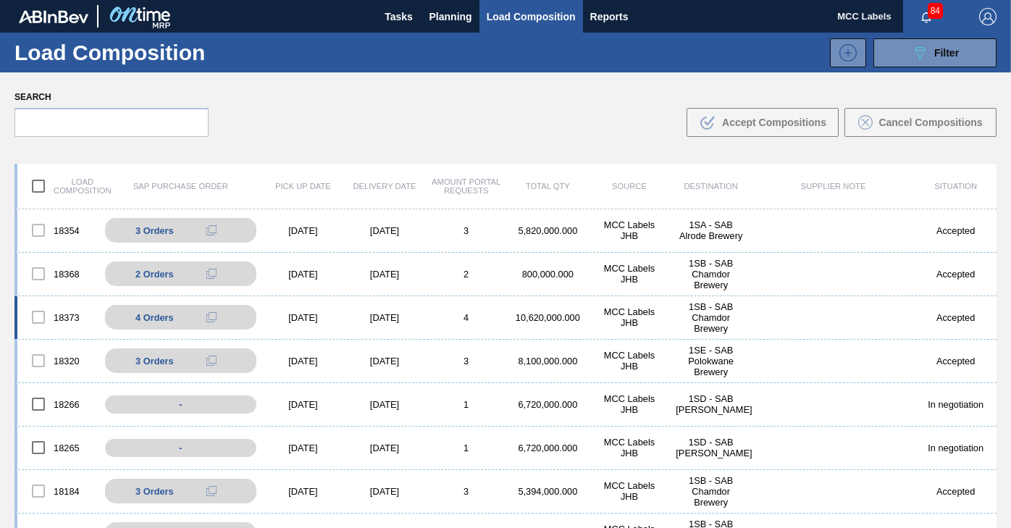
click at [521, 321] on div "10,620,000.000" at bounding box center [548, 317] width 82 height 11
click at [432, 314] on div "4" at bounding box center [466, 317] width 82 height 11
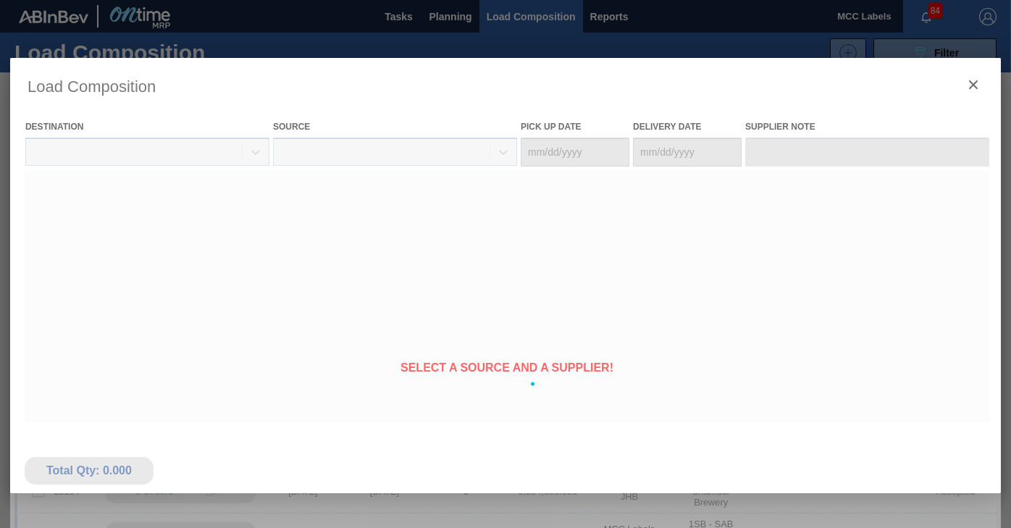
type Date "[DATE]"
